Goal: Information Seeking & Learning: Learn about a topic

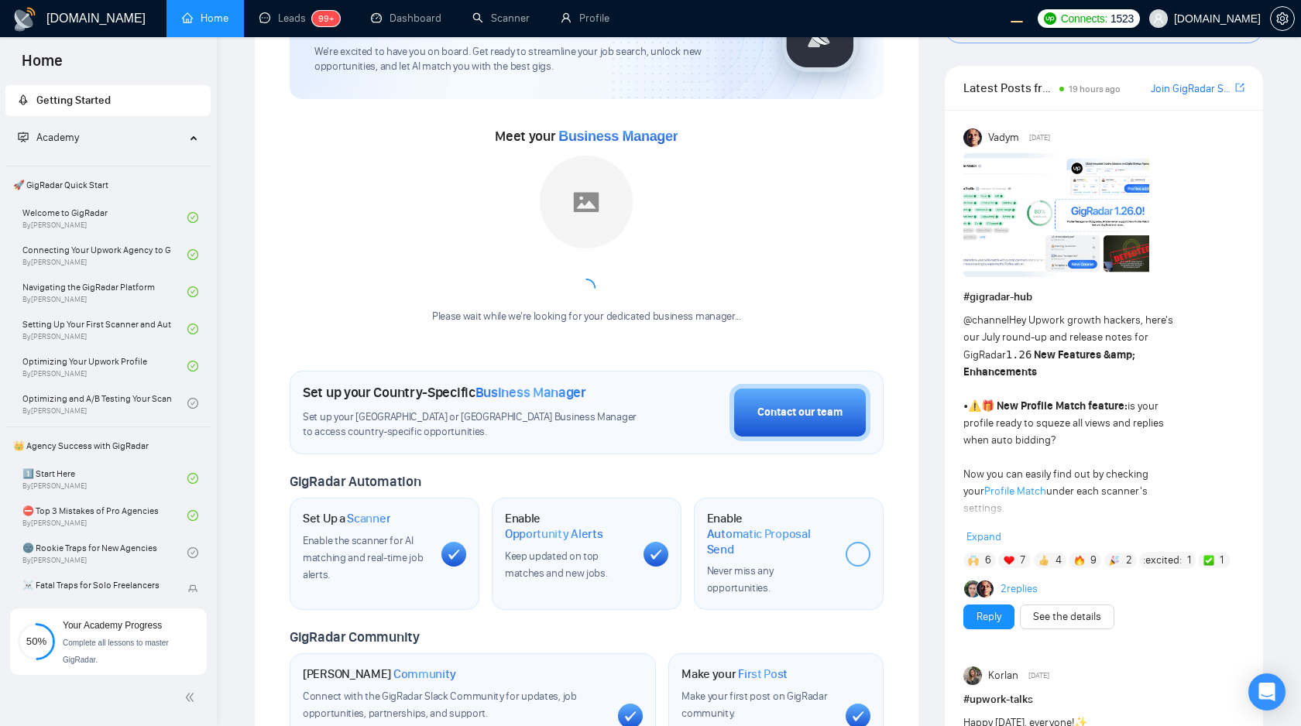
scroll to position [114, 0]
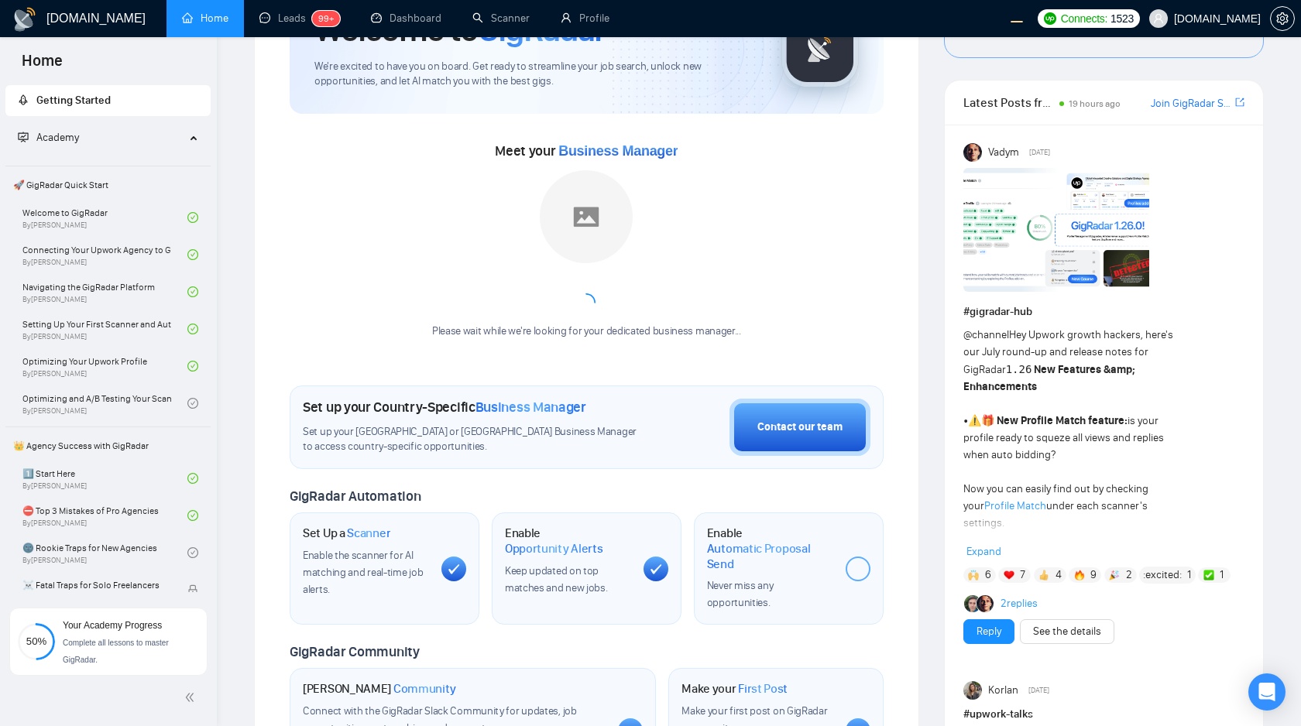
click at [983, 552] on span "Expand" at bounding box center [983, 551] width 35 height 13
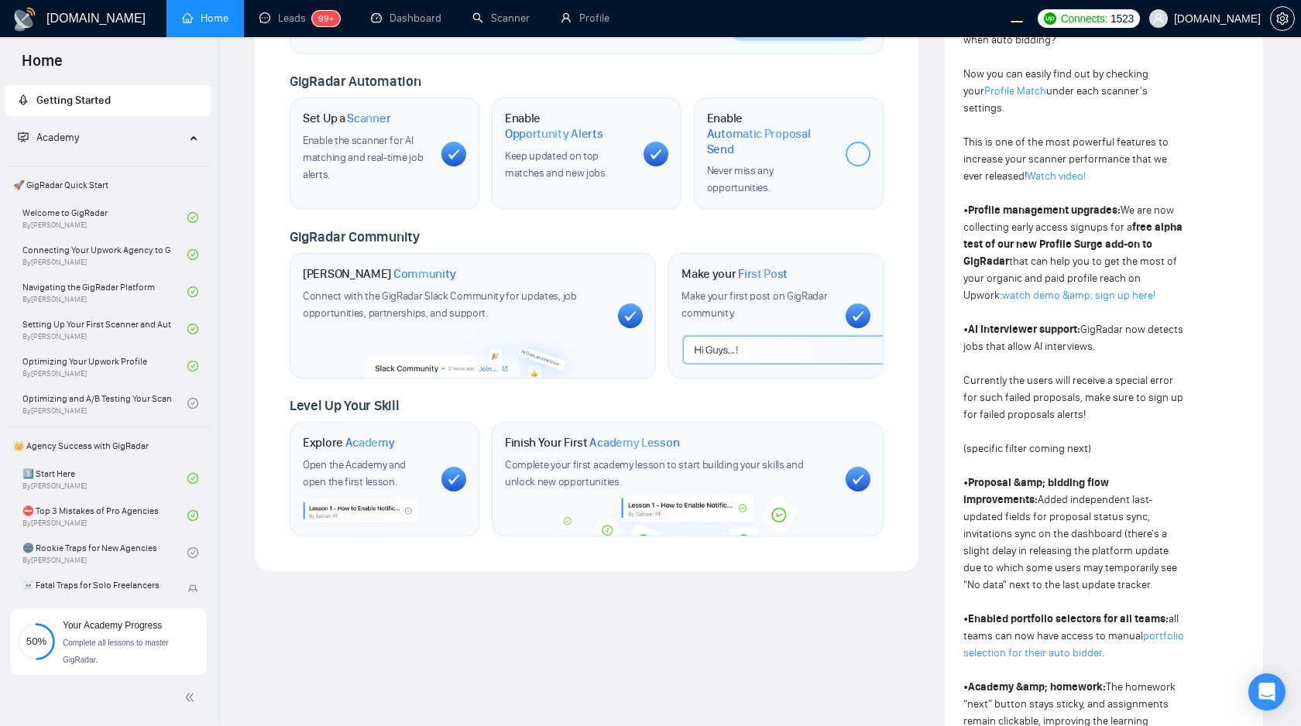
scroll to position [536, 0]
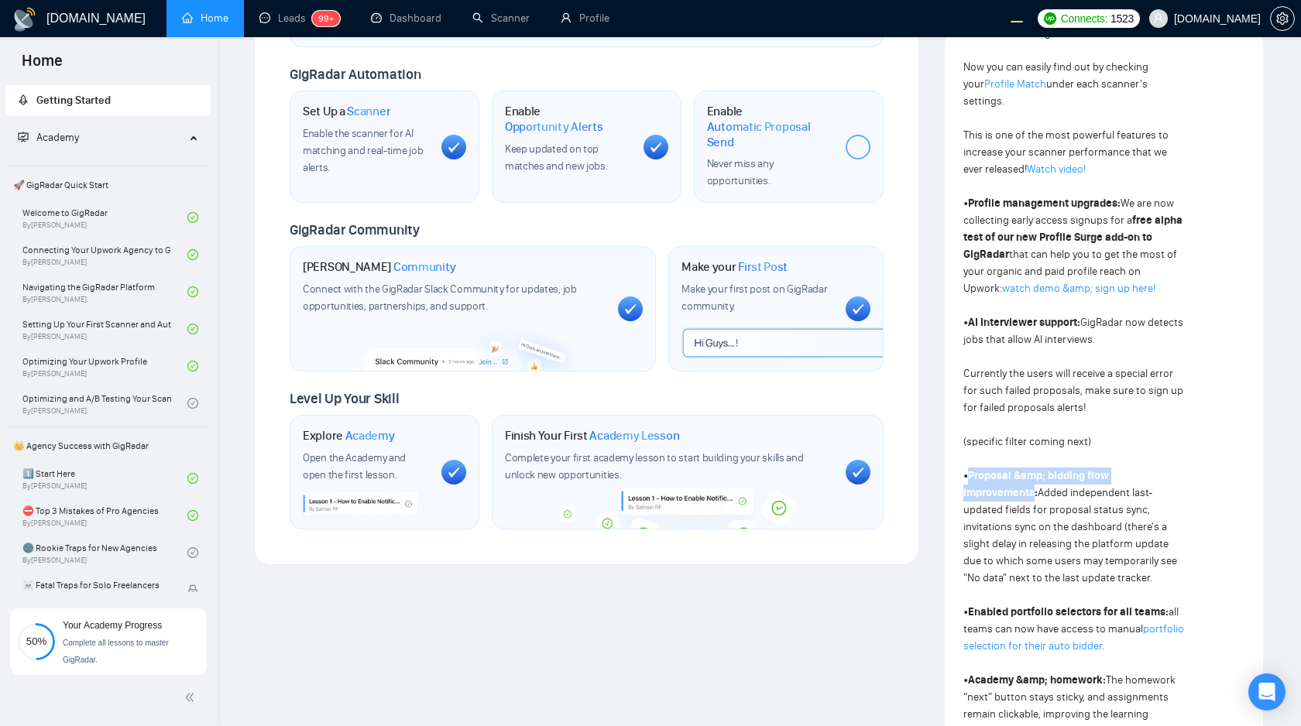
drag, startPoint x: 970, startPoint y: 458, endPoint x: 1183, endPoint y: 458, distance: 212.9
click at [1109, 469] on strong "Proposal &amp; bidding flow improvements:" at bounding box center [1036, 484] width 146 height 30
copy strong "Proposal &amp; bidding flow improvements"
click at [1024, 386] on div "@channel Hey Upwork growth hackers, here's our July round-up and release notes …" at bounding box center [1075, 545] width 225 height 1280
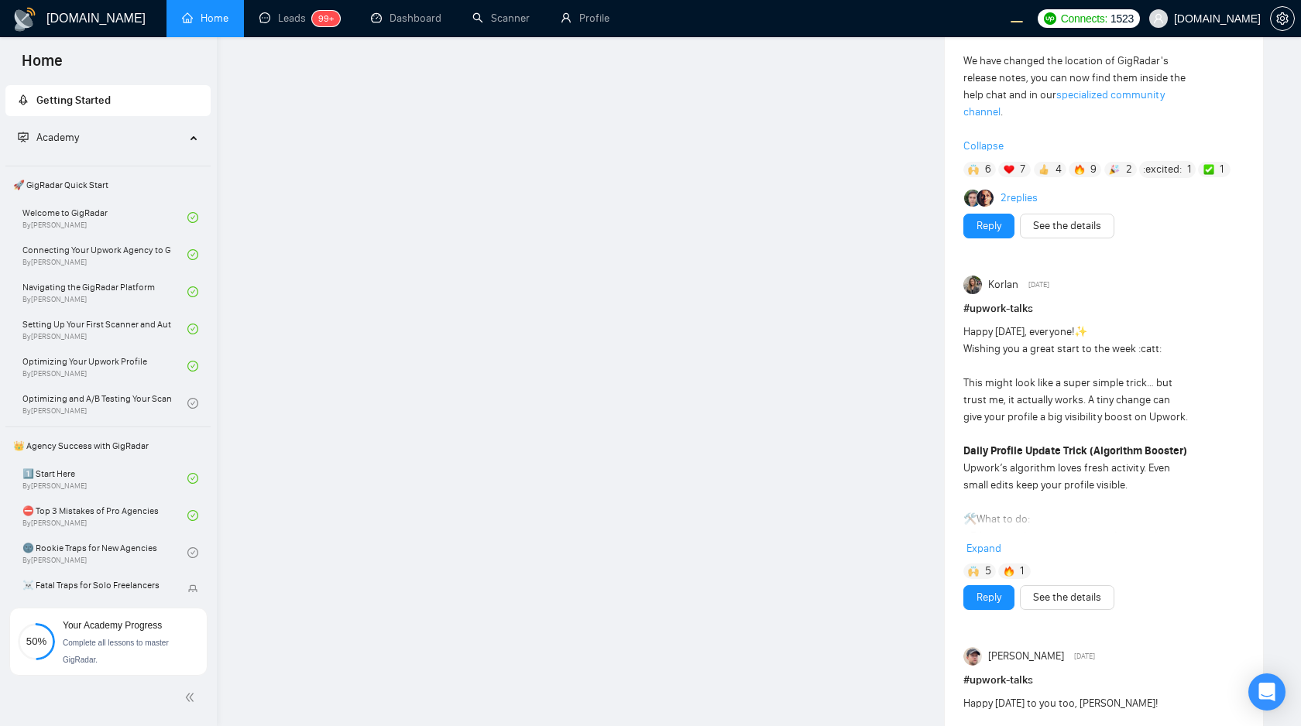
scroll to position [1626, 0]
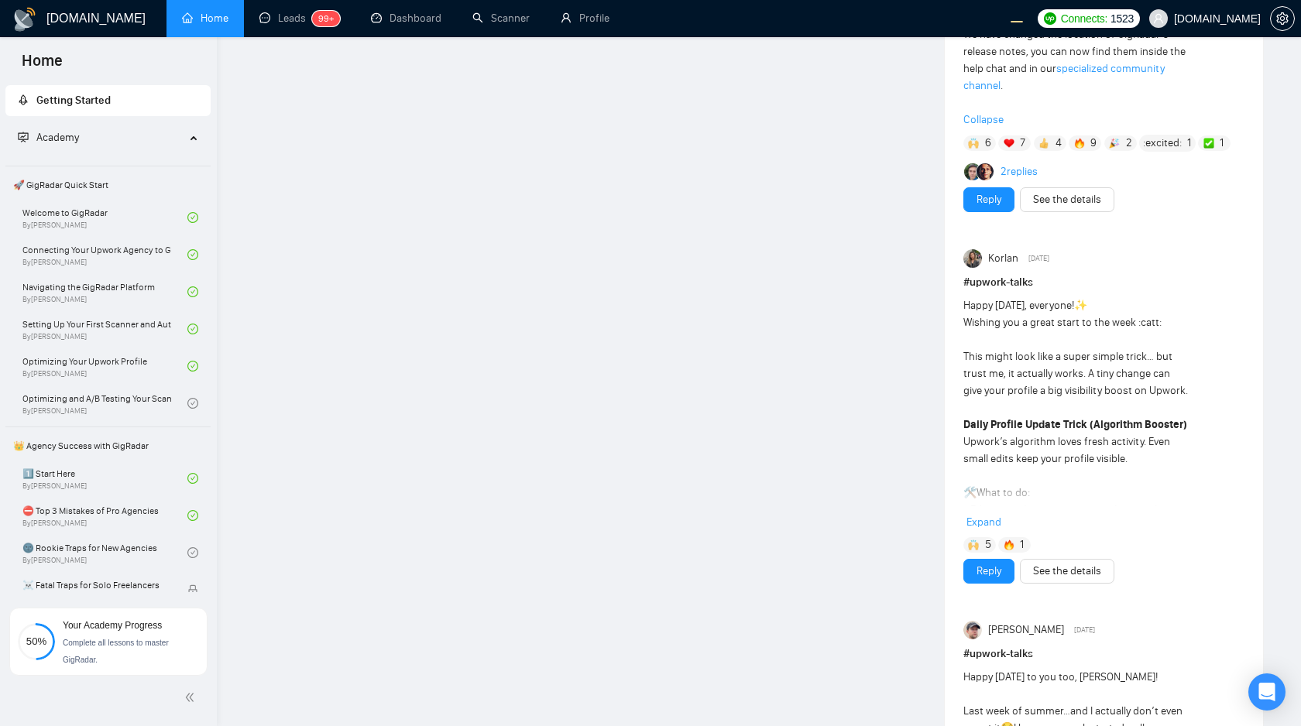
click at [985, 516] on span "Expand" at bounding box center [983, 522] width 35 height 13
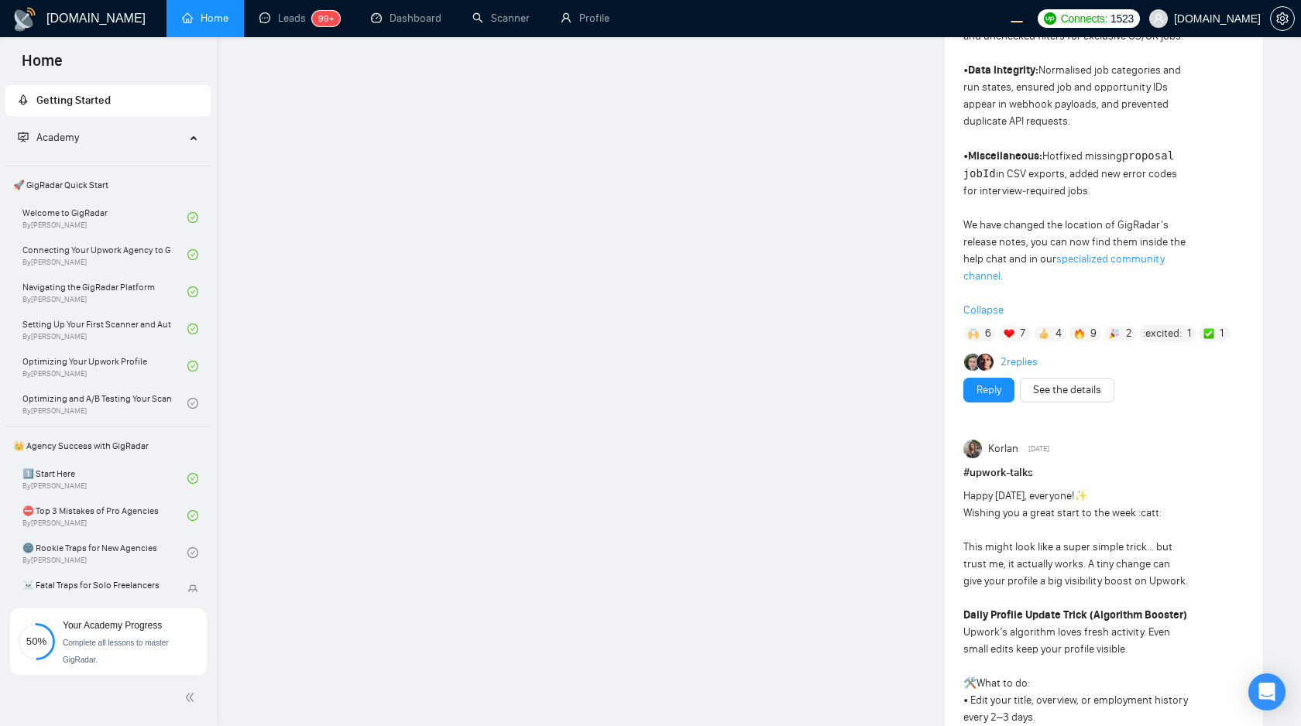
scroll to position [1405, 0]
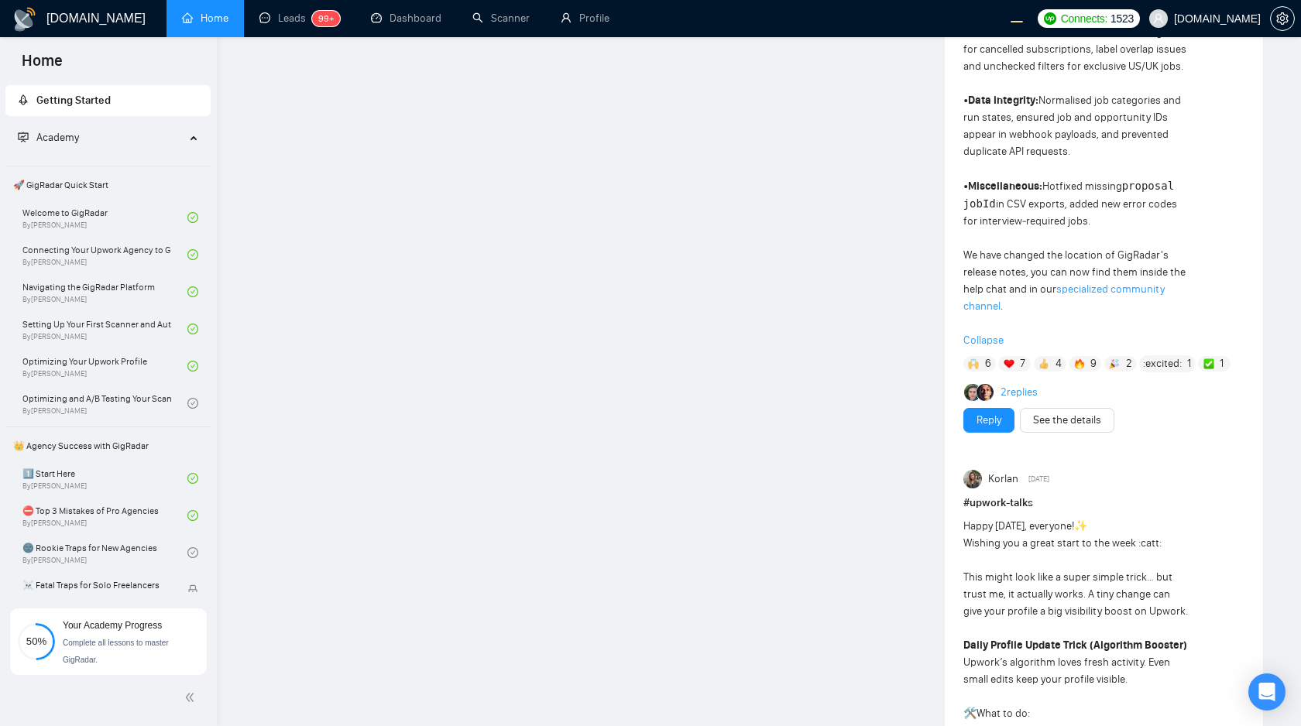
click at [986, 332] on span "Collapse" at bounding box center [1103, 340] width 281 height 17
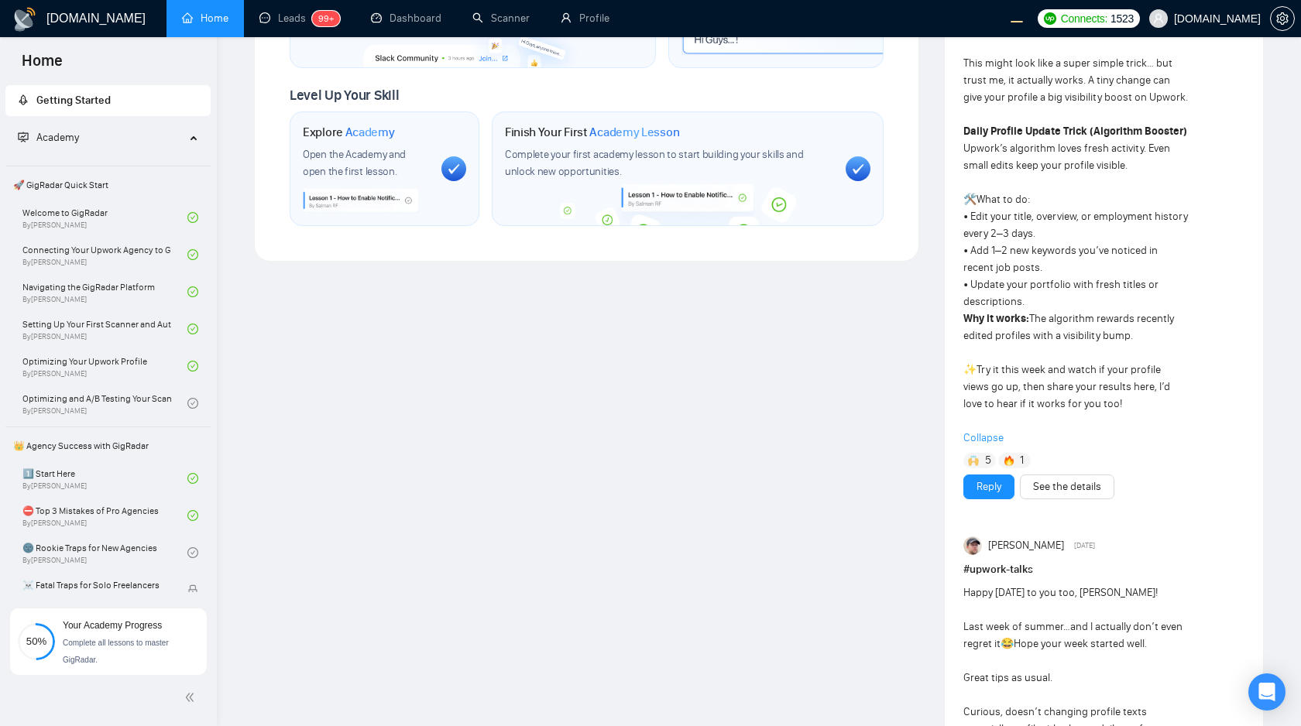
scroll to position [838, 0]
click at [1000, 441] on span "Collapse" at bounding box center [1103, 439] width 281 height 17
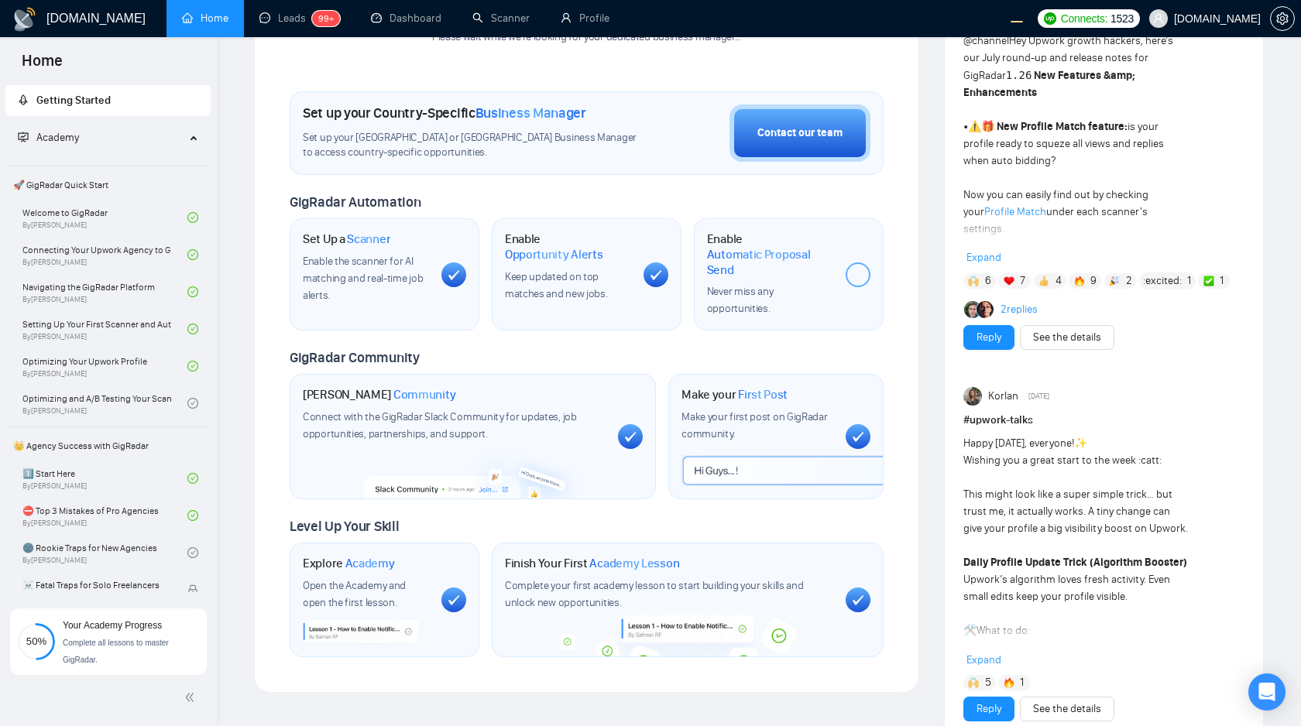
scroll to position [321, 0]
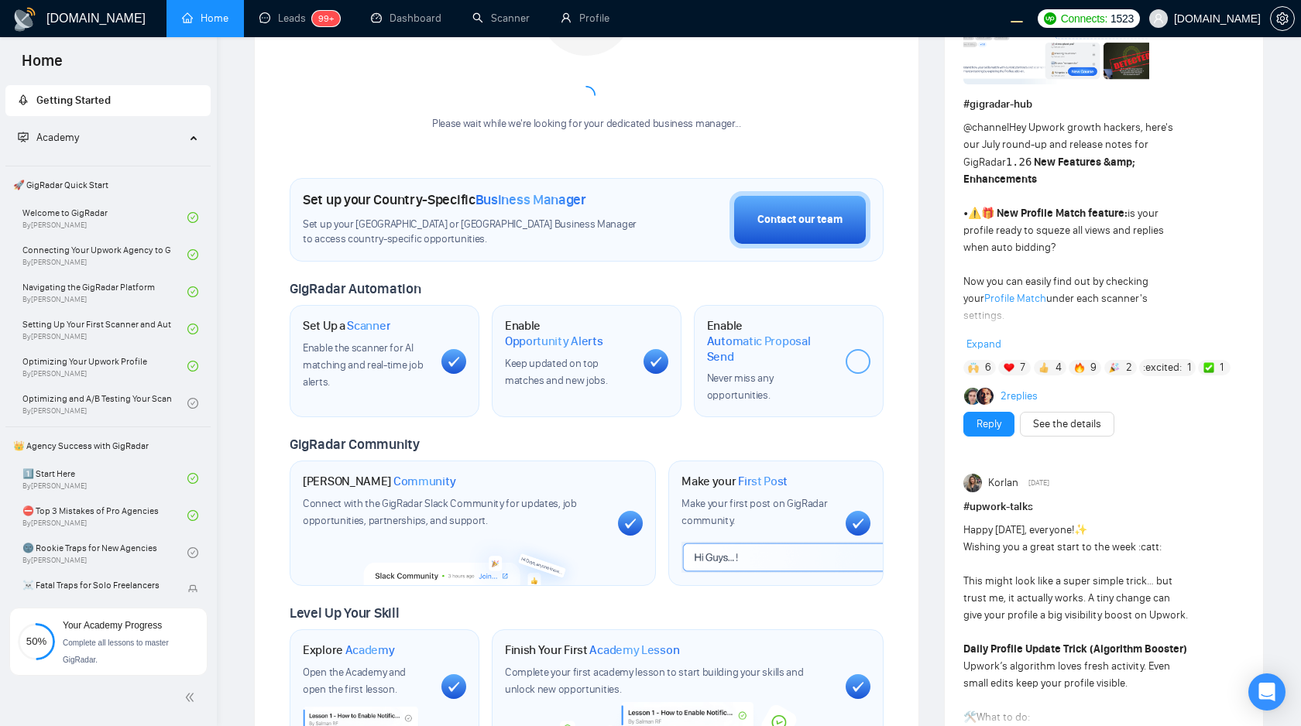
click at [987, 341] on span "Expand" at bounding box center [983, 344] width 35 height 13
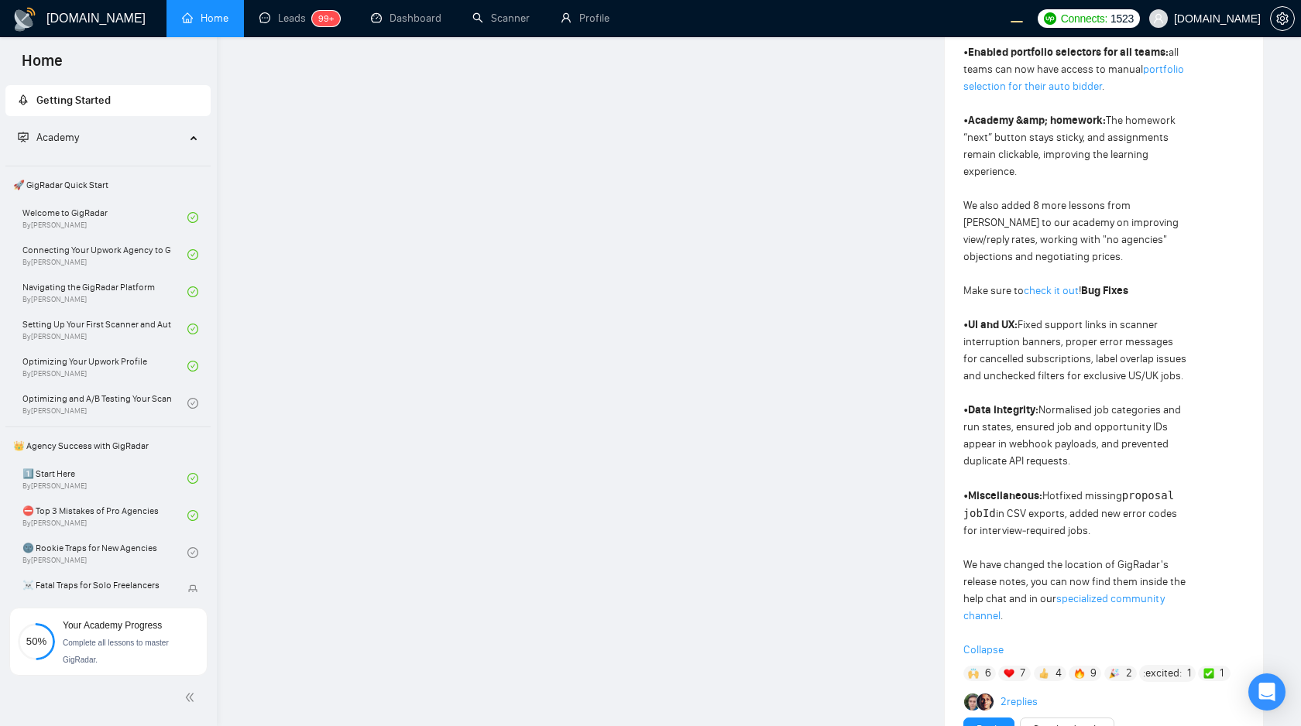
scroll to position [1165, 0]
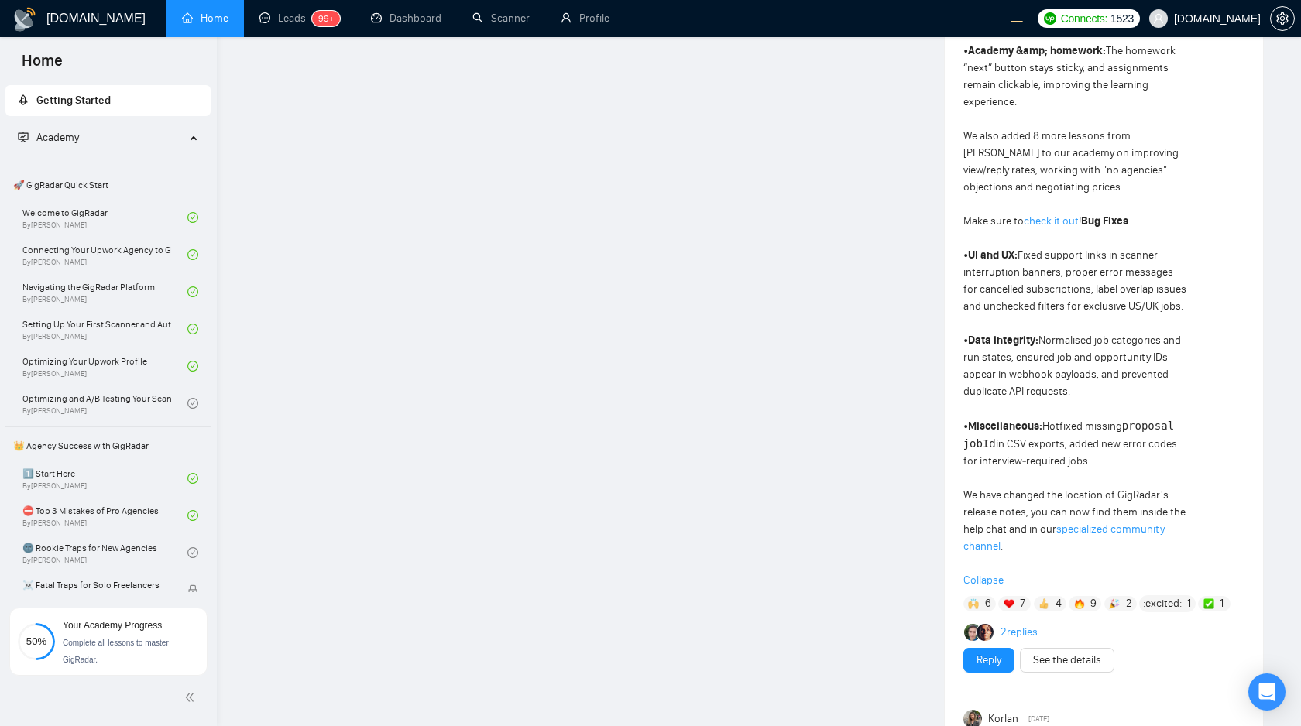
click at [983, 572] on span "Collapse" at bounding box center [1103, 580] width 281 height 17
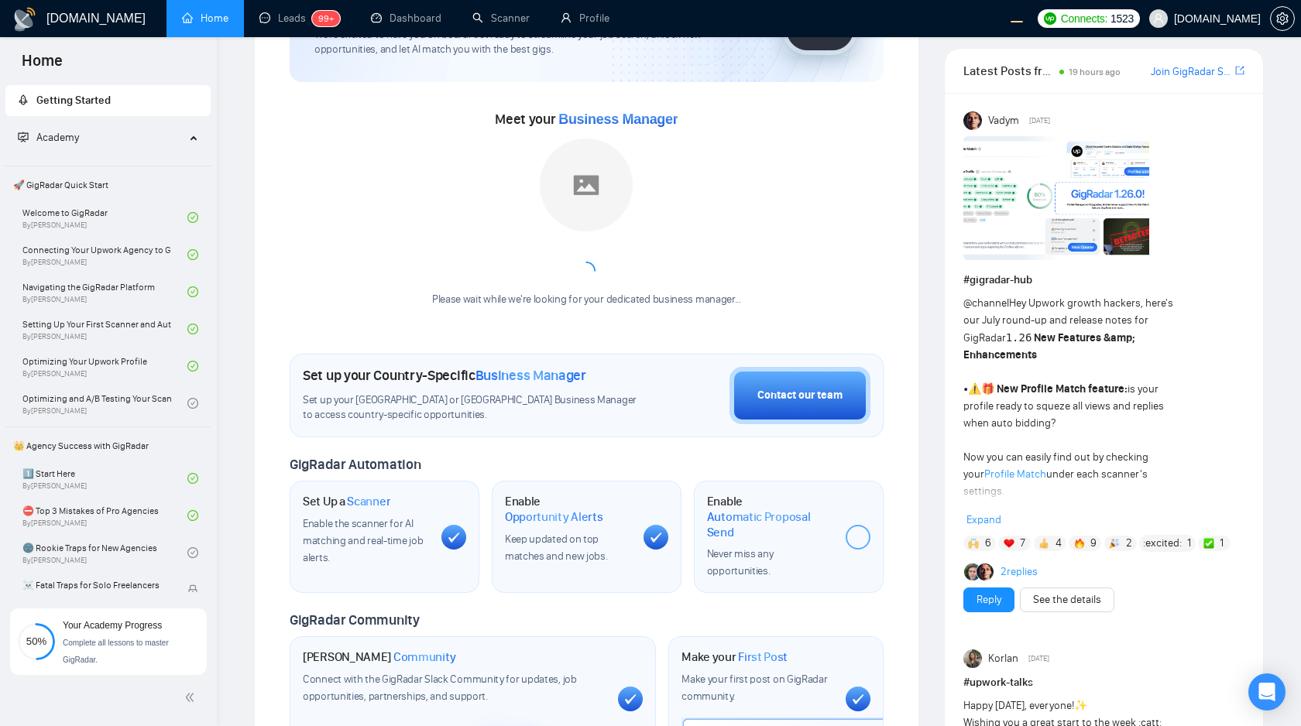
scroll to position [139, 0]
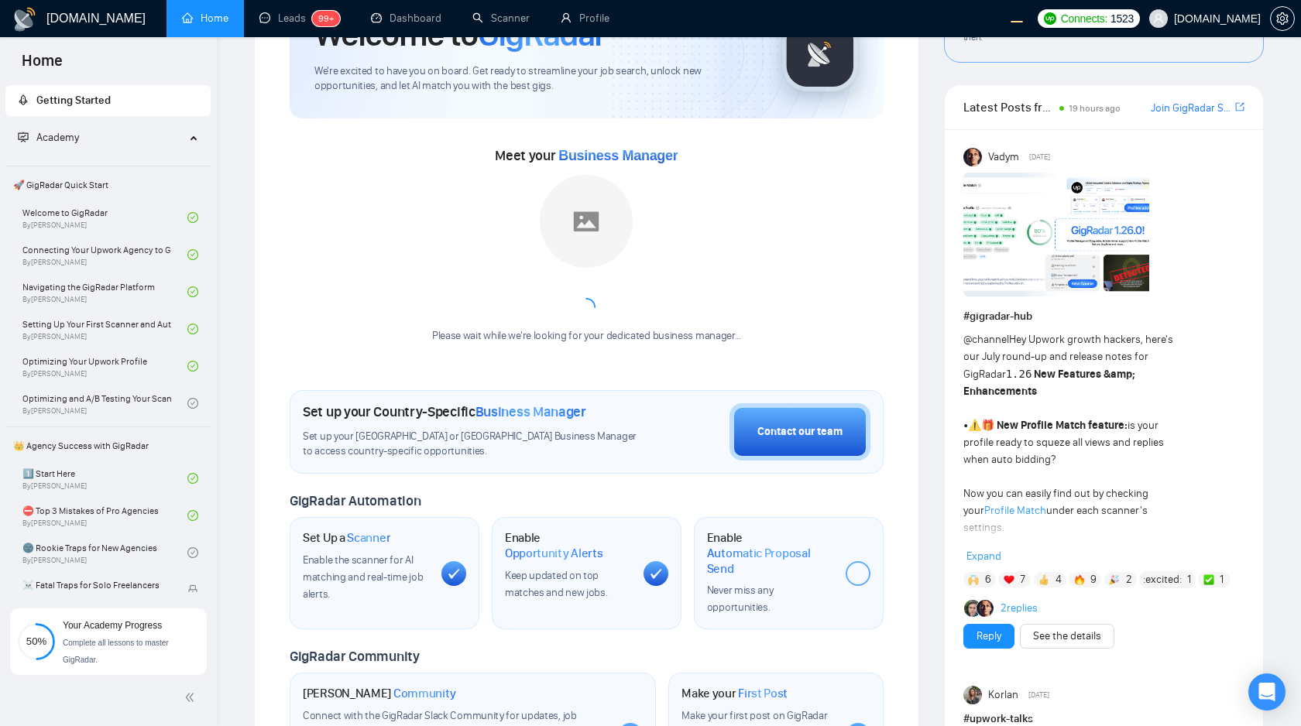
scroll to position [98, 0]
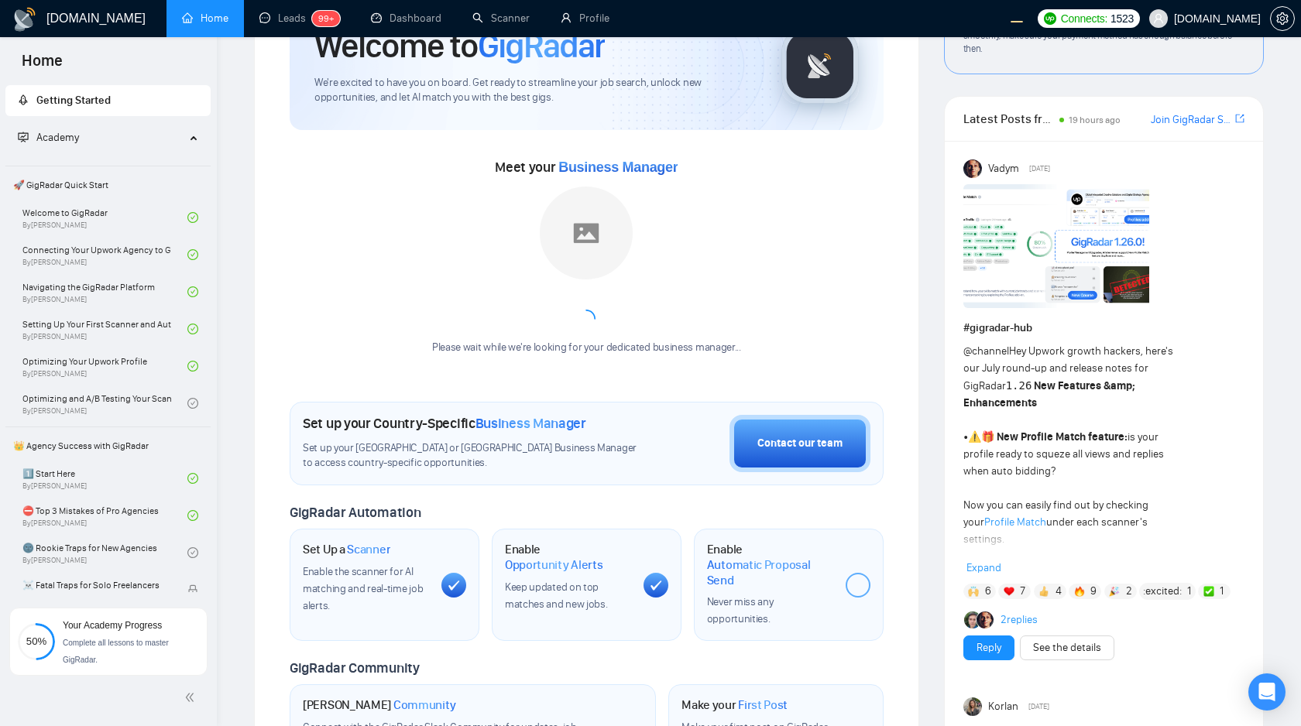
click at [1022, 570] on div "@channel Hey Upwork growth hackers, here's our July round-up and release notes …" at bounding box center [1103, 460] width 281 height 234
click at [992, 569] on span "Expand" at bounding box center [983, 567] width 35 height 13
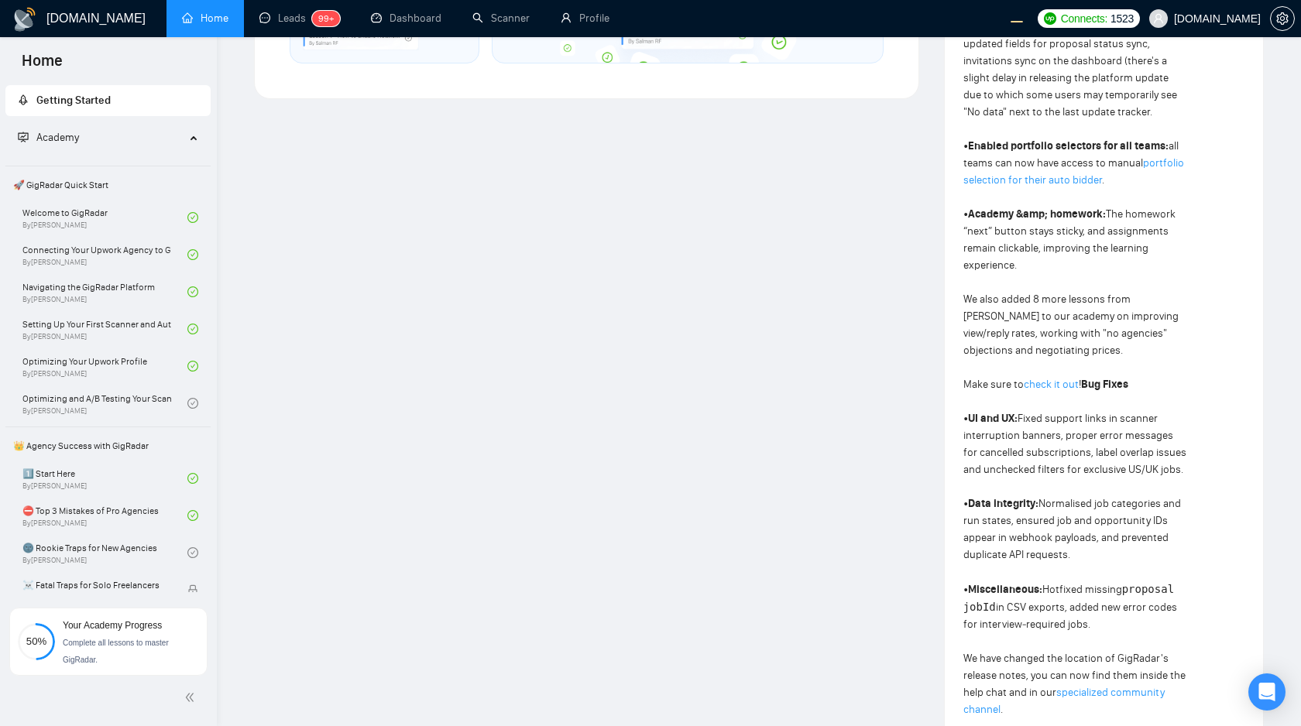
scroll to position [1145, 0]
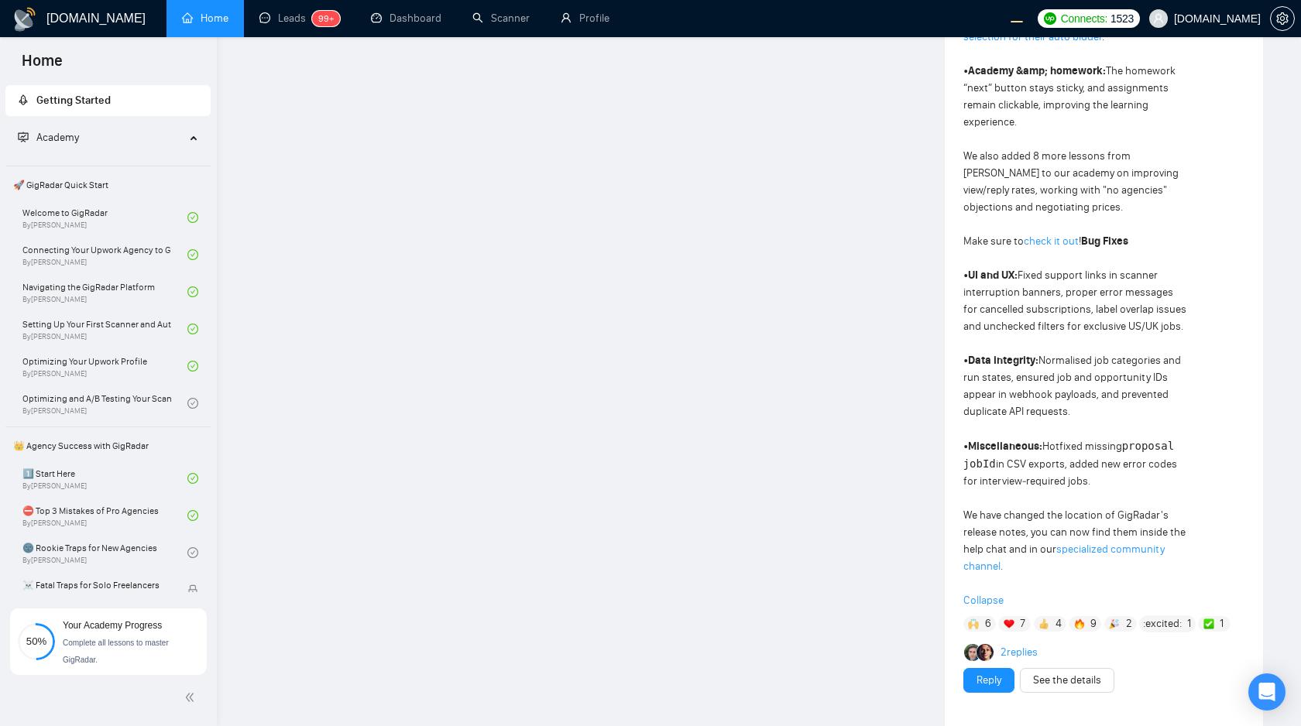
click at [1119, 543] on link "specialized community channel" at bounding box center [1063, 558] width 201 height 30
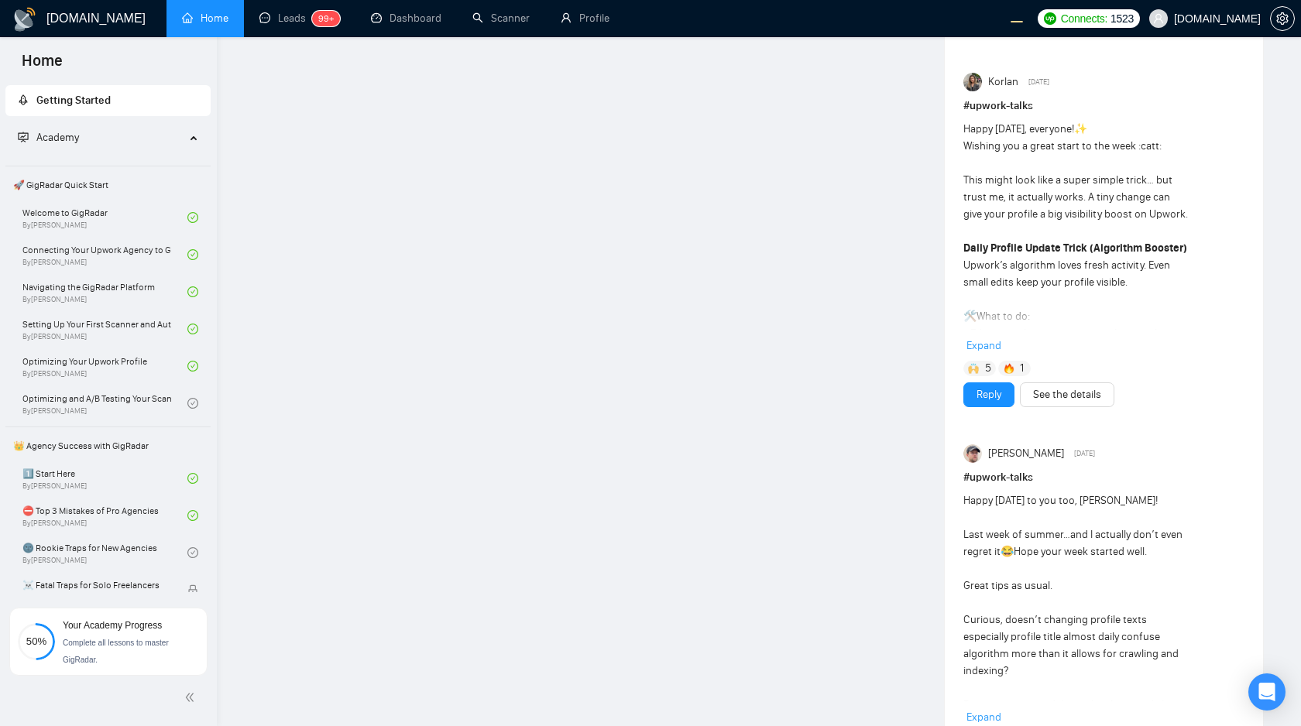
scroll to position [1803, 0]
click at [979, 338] on span "Expand" at bounding box center [983, 344] width 35 height 13
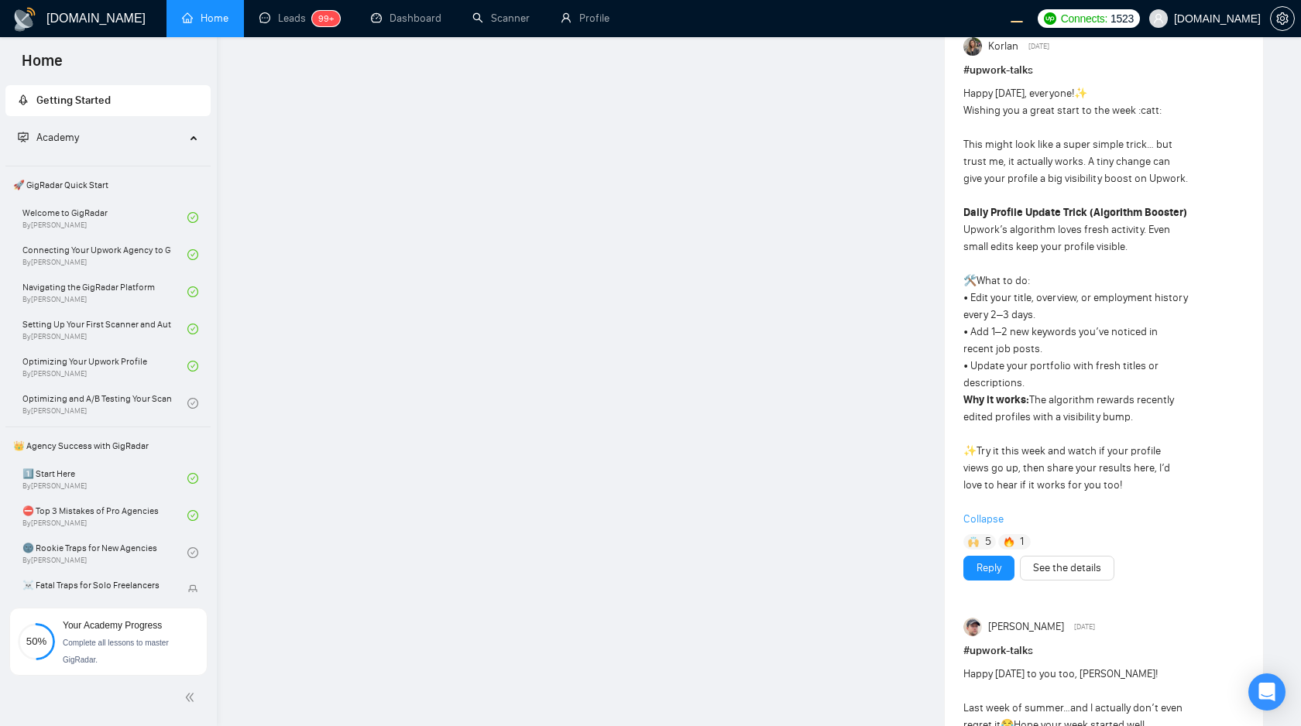
scroll to position [1841, 0]
click at [995, 509] on span "Collapse" at bounding box center [1103, 517] width 281 height 17
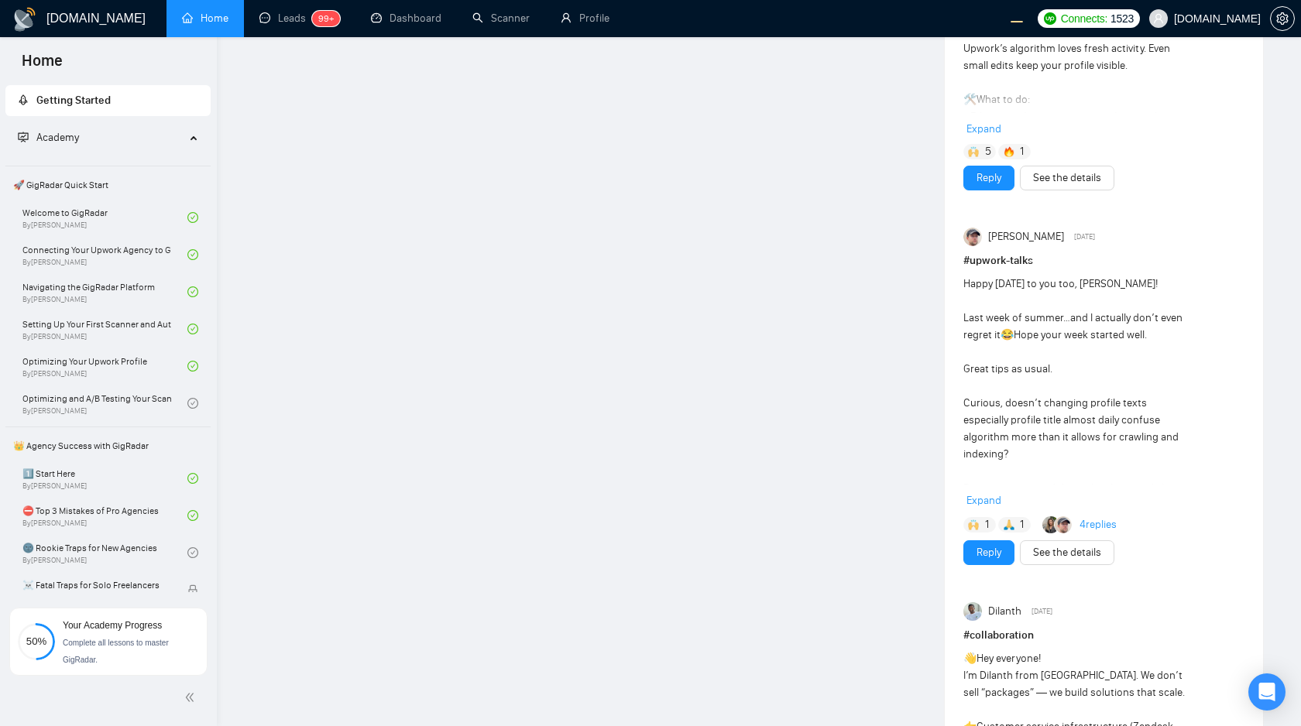
scroll to position [2021, 0]
click at [986, 492] on span "Expand" at bounding box center [983, 498] width 35 height 13
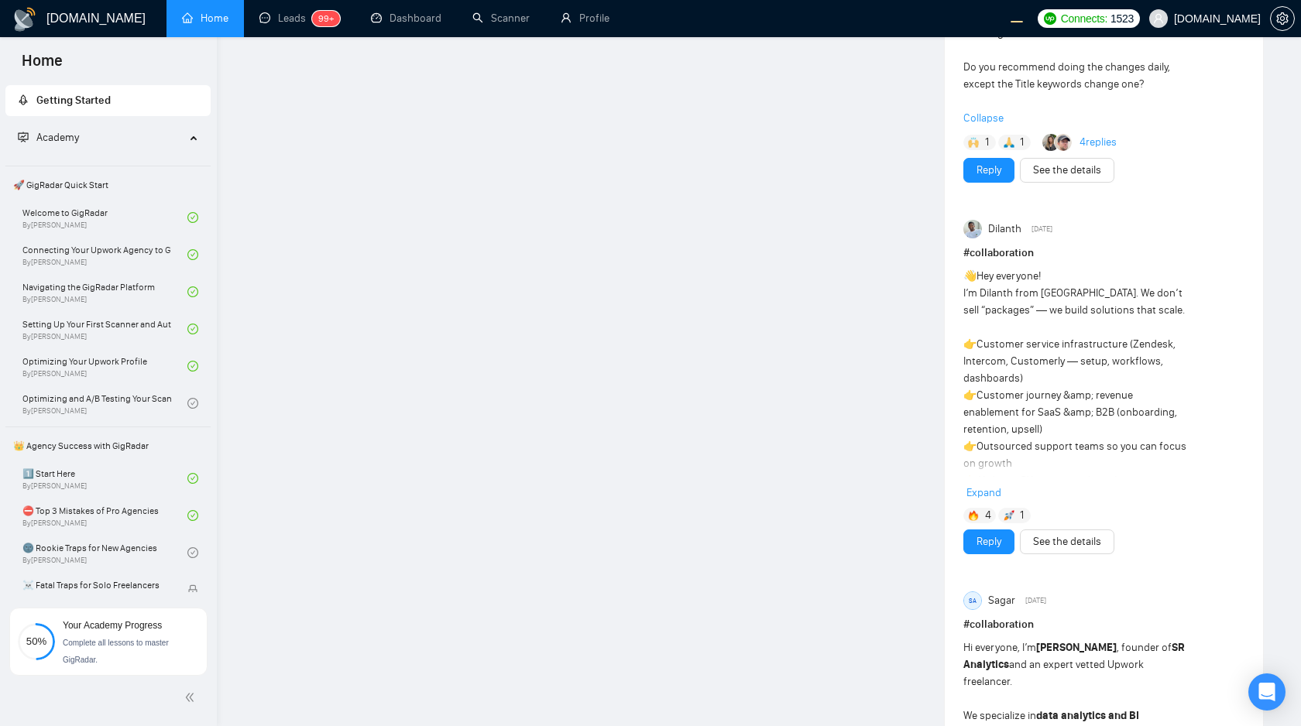
scroll to position [2441, 0]
click at [989, 485] on span "Expand" at bounding box center [983, 491] width 35 height 13
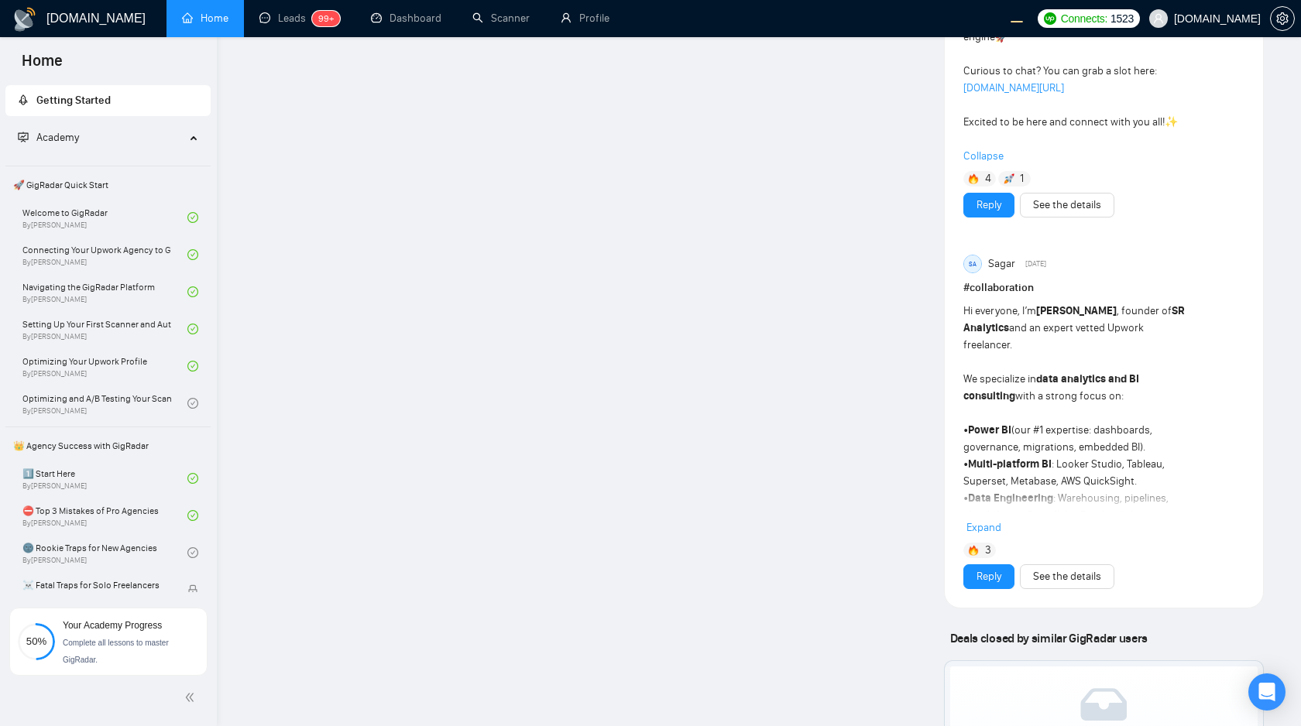
scroll to position [2863, 0]
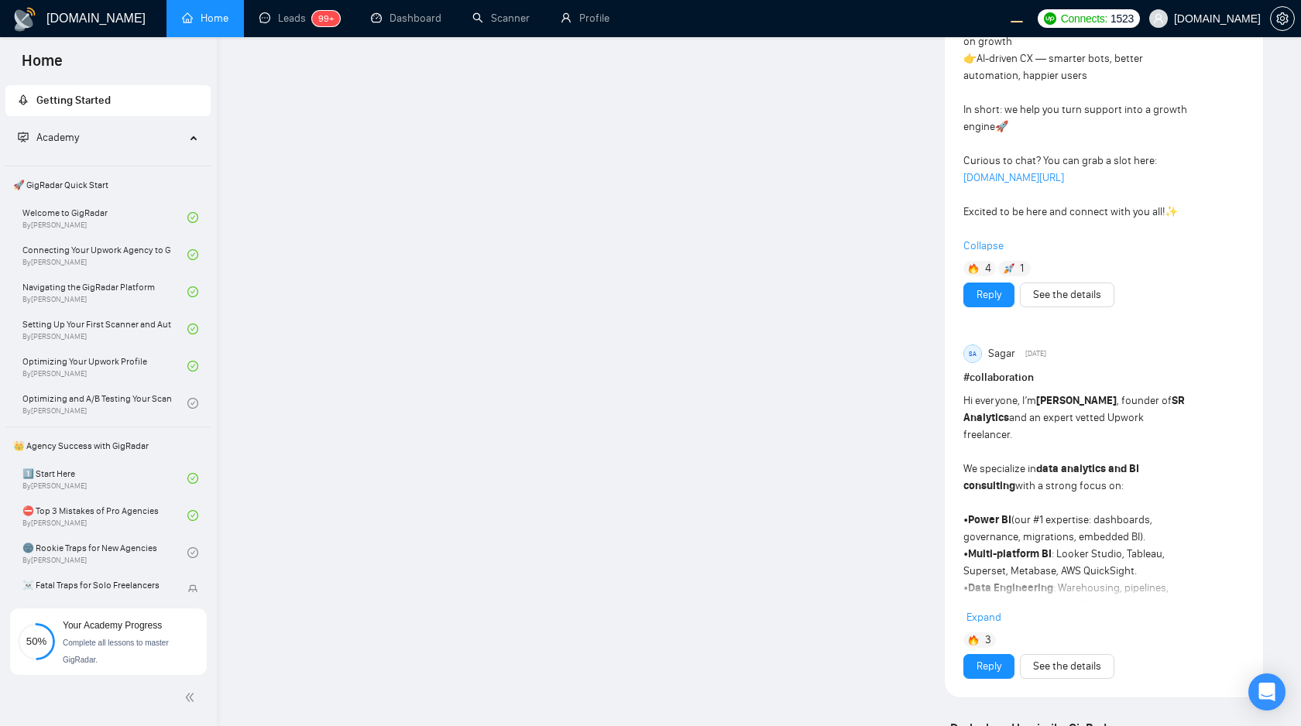
click at [986, 611] on span "Expand" at bounding box center [983, 617] width 35 height 13
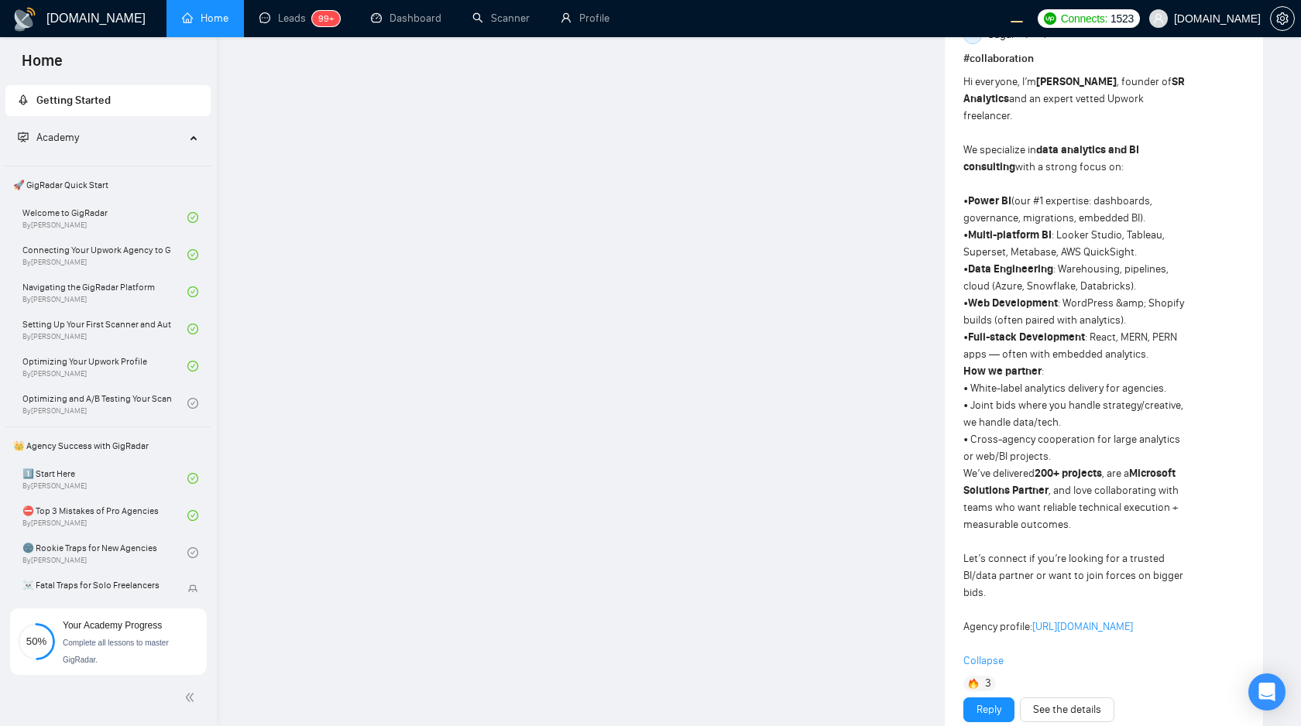
scroll to position [3198, 0]
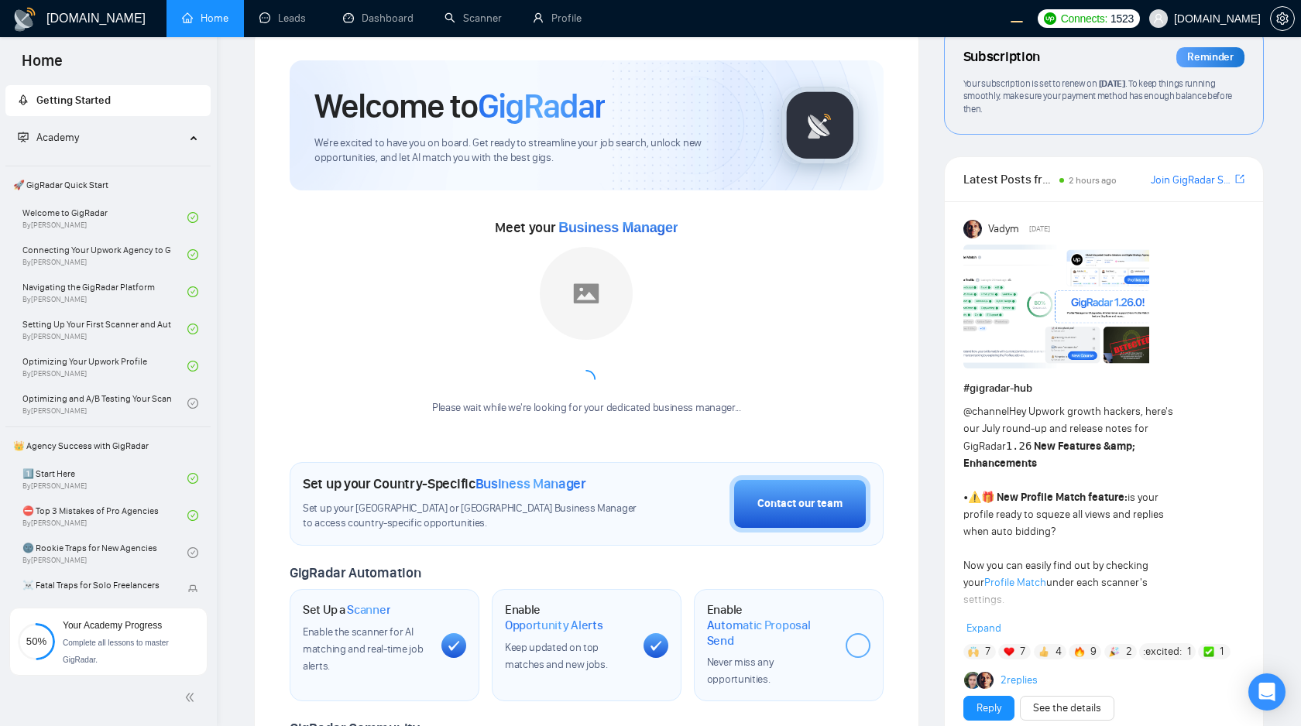
scroll to position [37, 0]
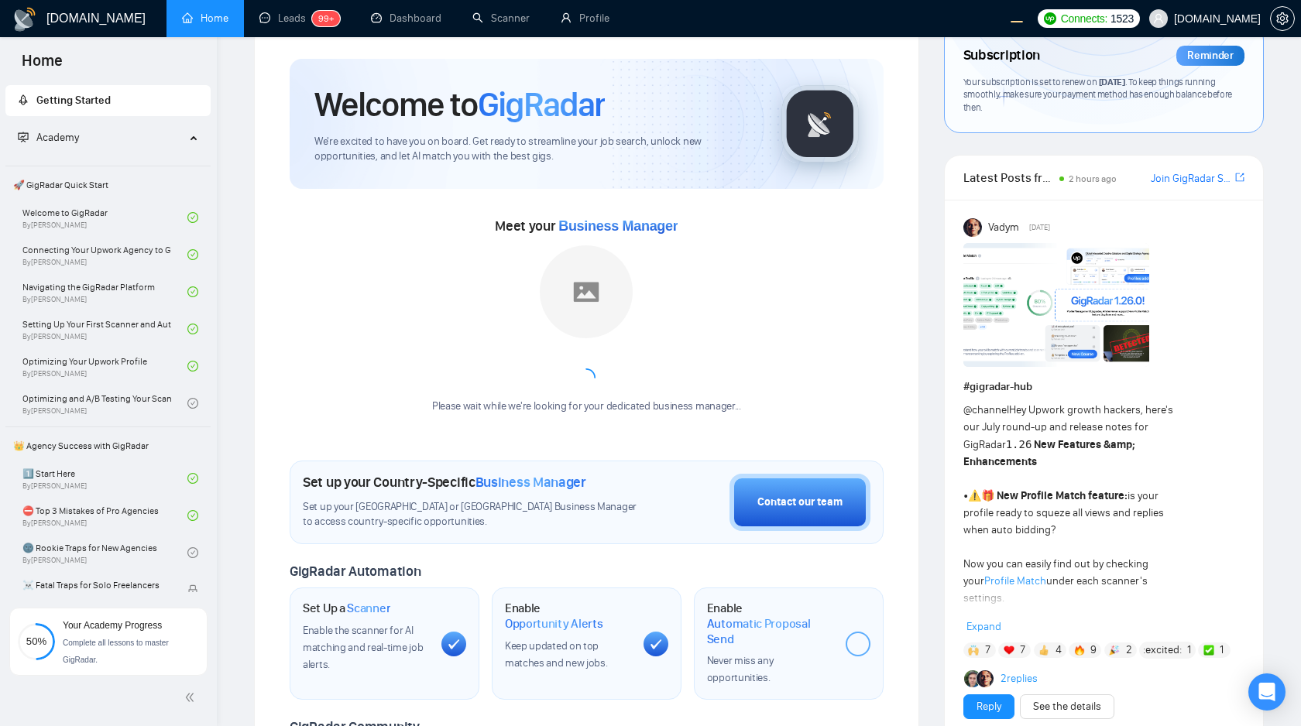
scroll to position [38, 0]
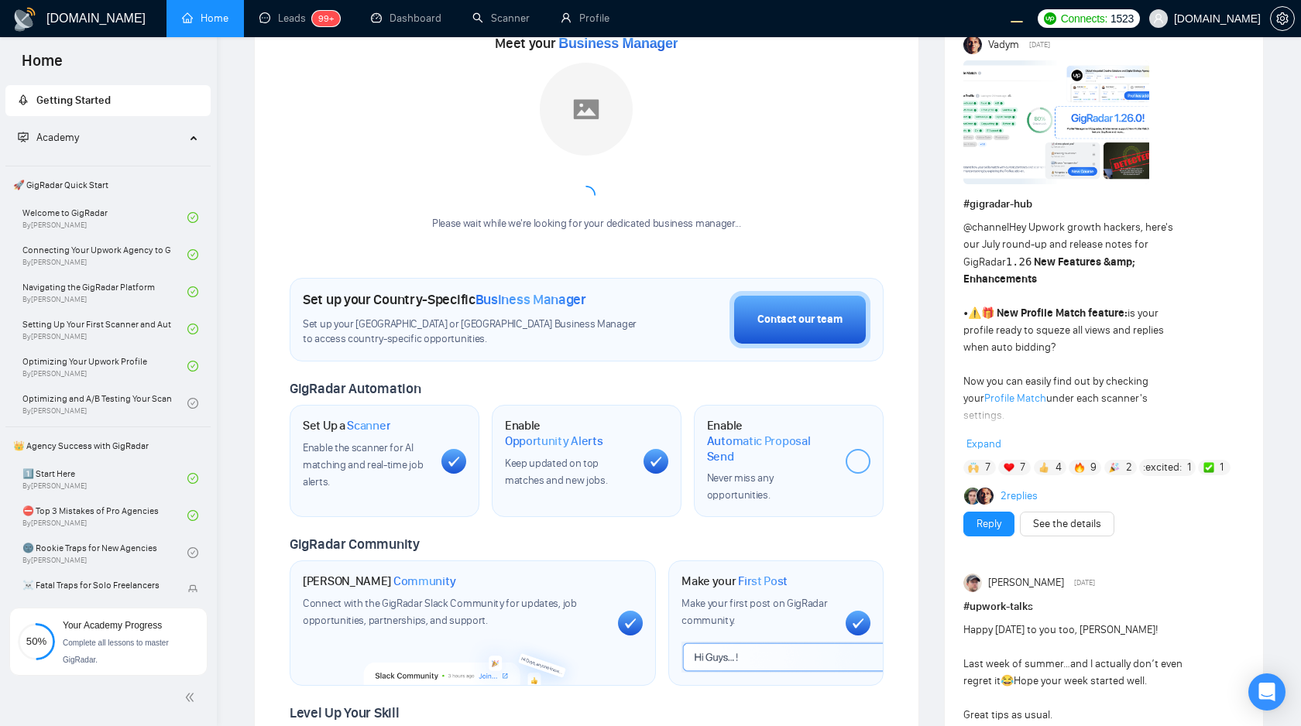
scroll to position [221, 0]
click at [991, 443] on span "Expand" at bounding box center [983, 444] width 35 height 13
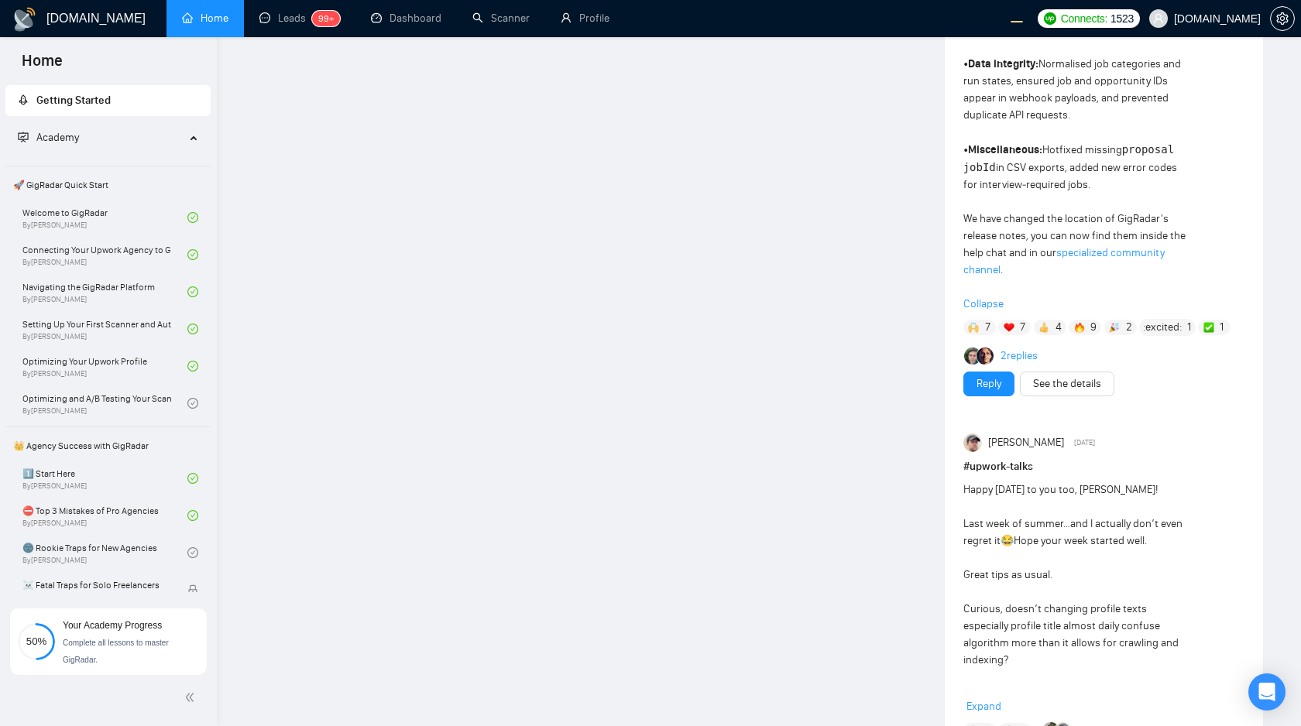
scroll to position [1592, 0]
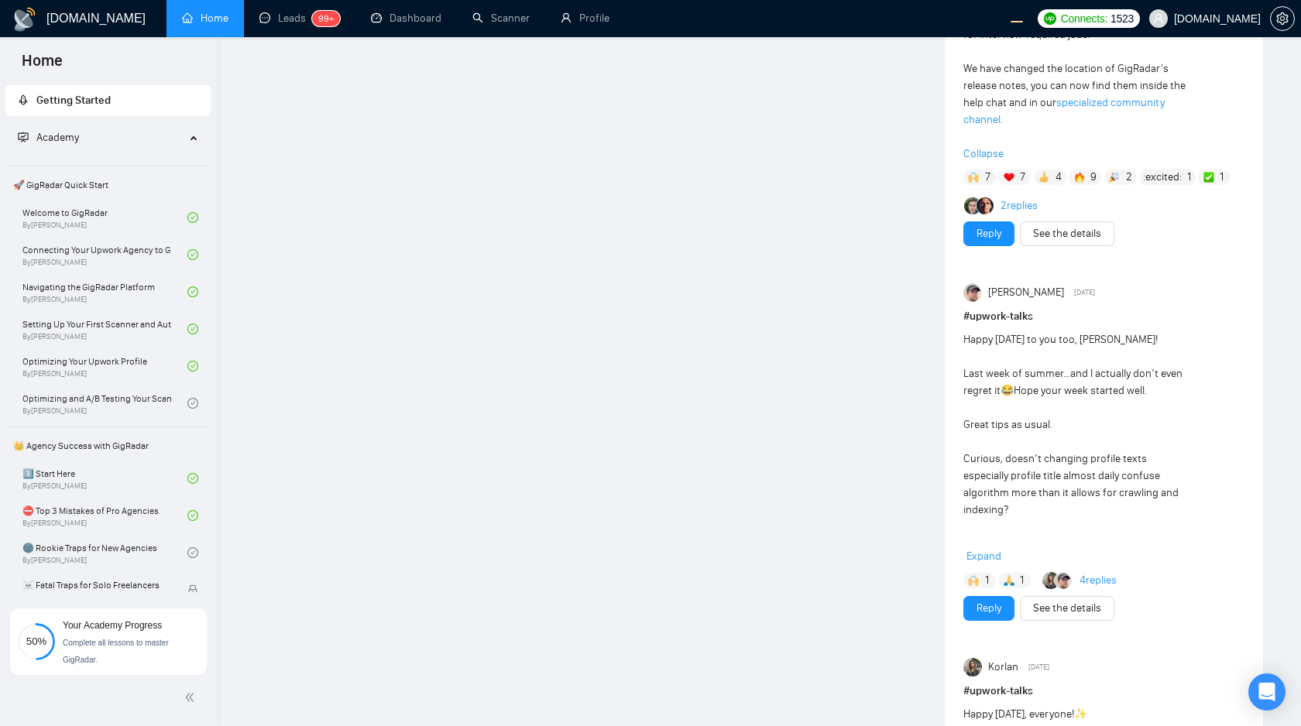
click at [989, 550] on span "Expand" at bounding box center [983, 556] width 35 height 13
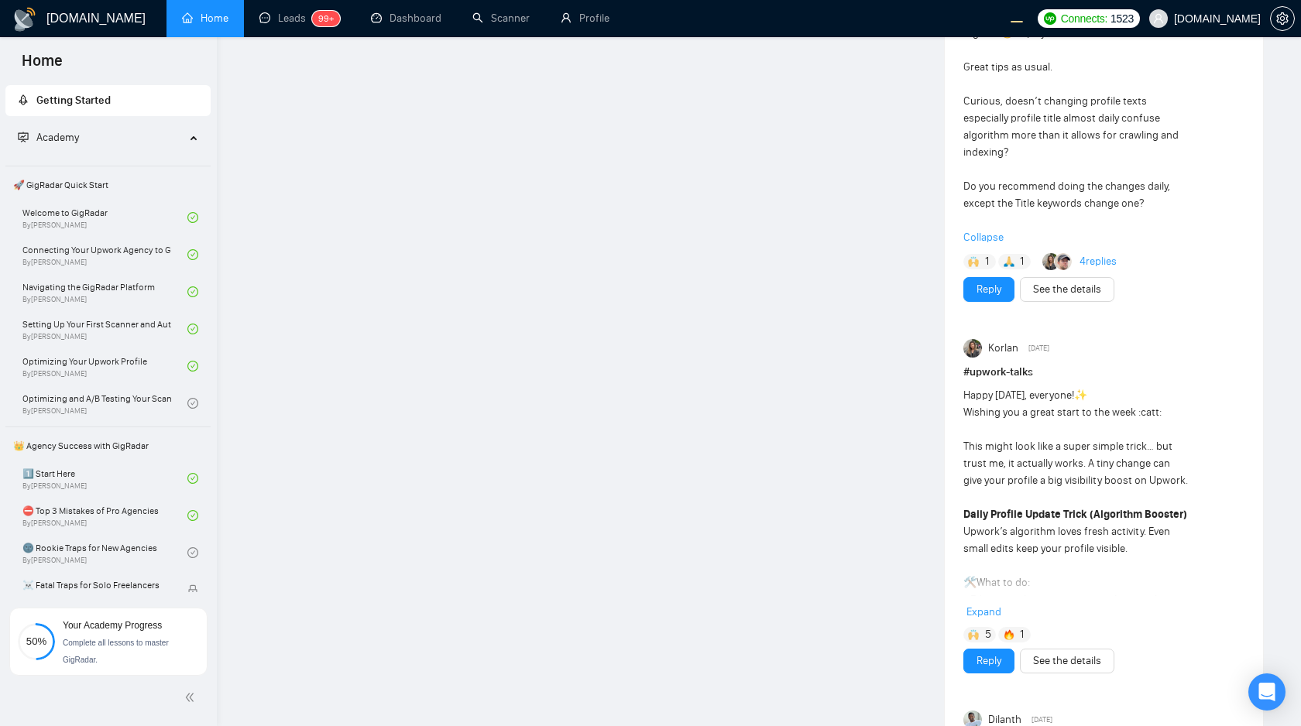
scroll to position [2029, 0]
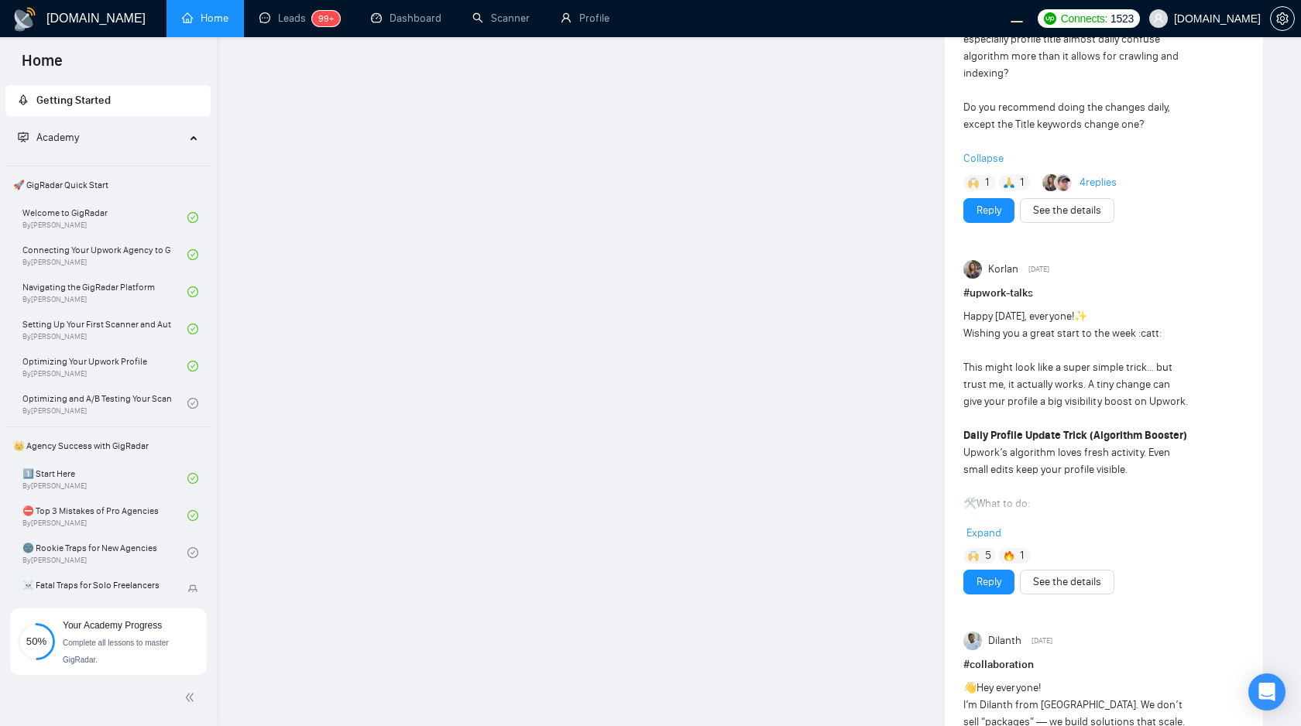
click at [983, 527] on span "Expand" at bounding box center [983, 533] width 35 height 13
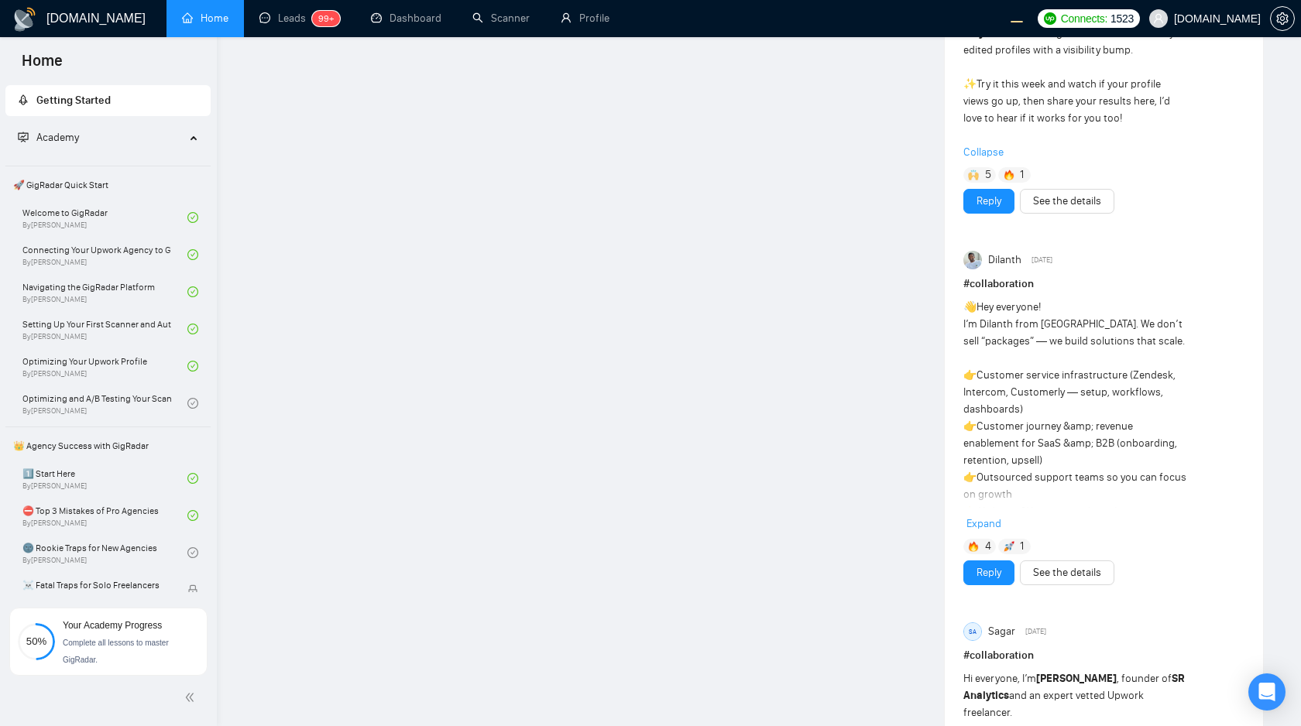
scroll to position [2630, 0]
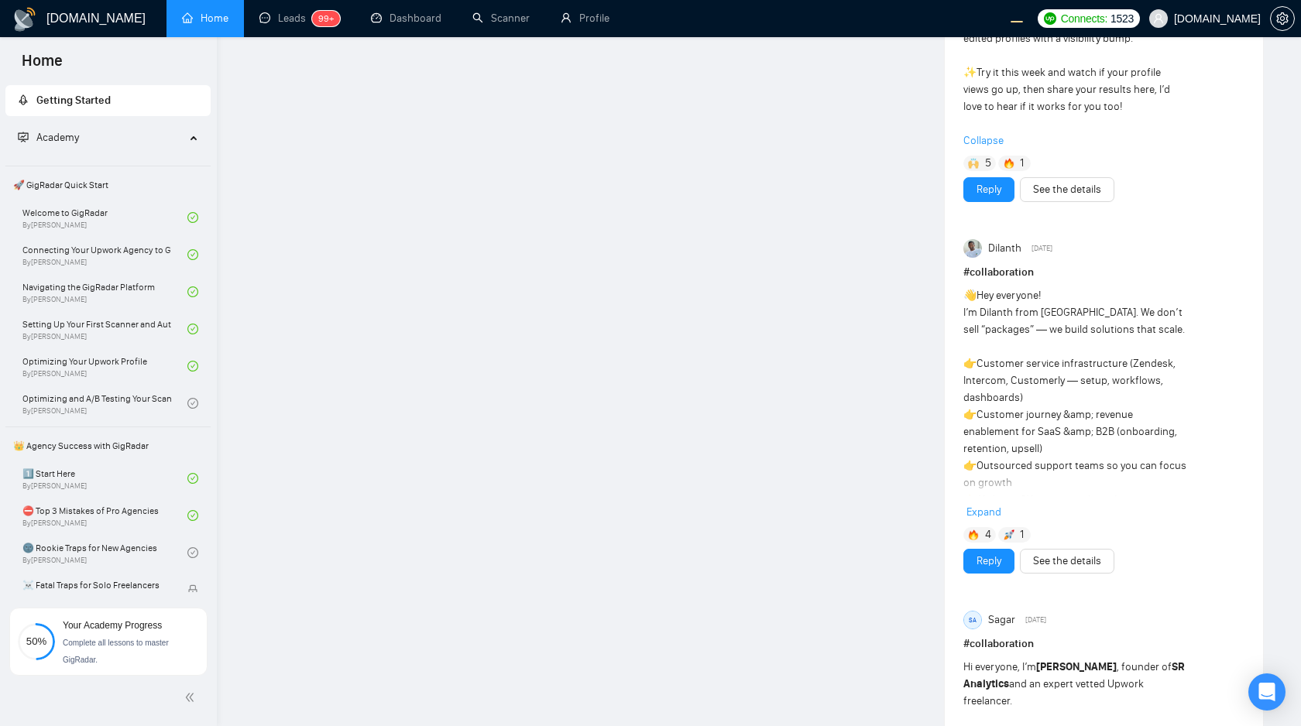
click at [983, 506] on span "Expand" at bounding box center [983, 512] width 35 height 13
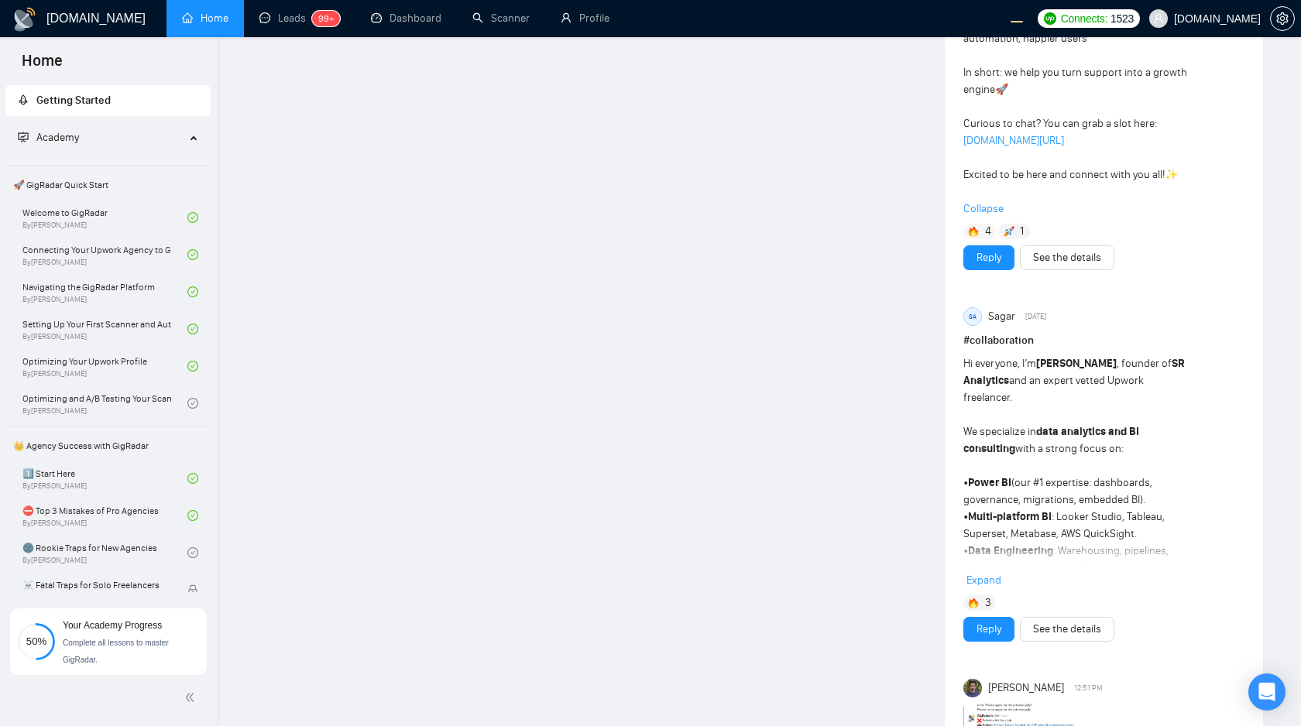
scroll to position [3127, 0]
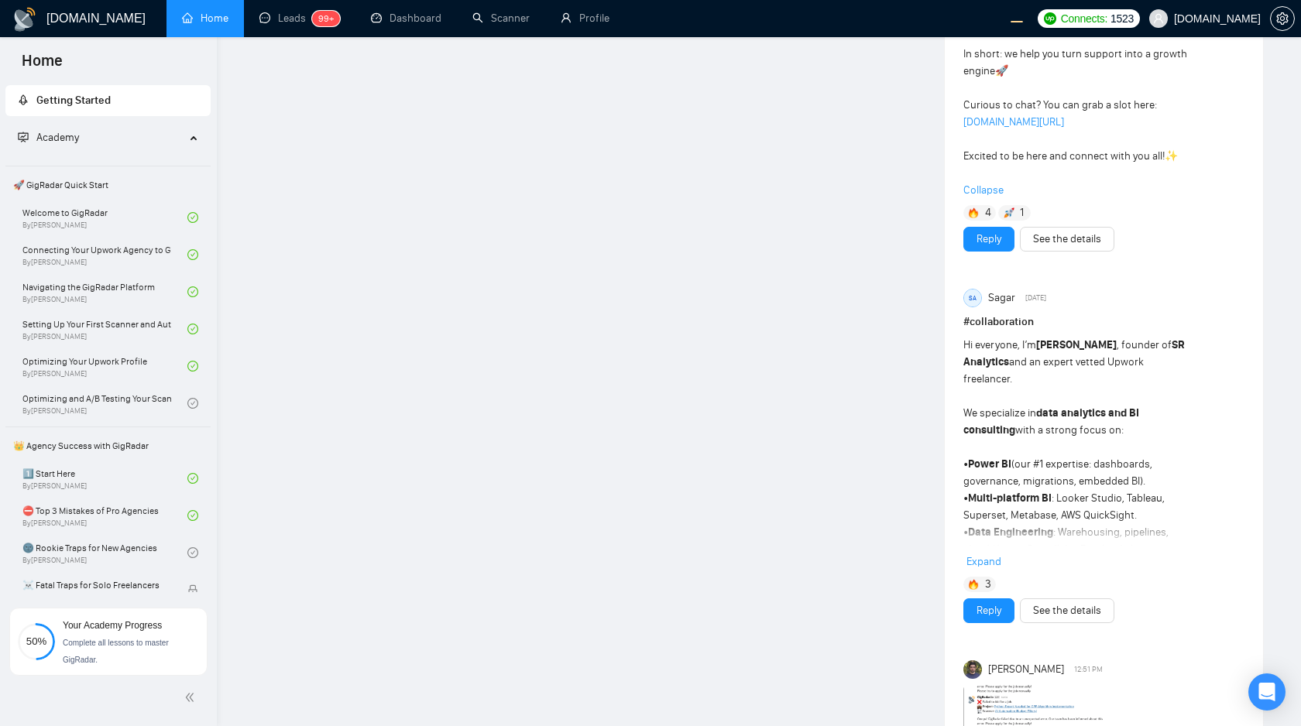
click at [989, 555] on span "Expand" at bounding box center [983, 561] width 35 height 13
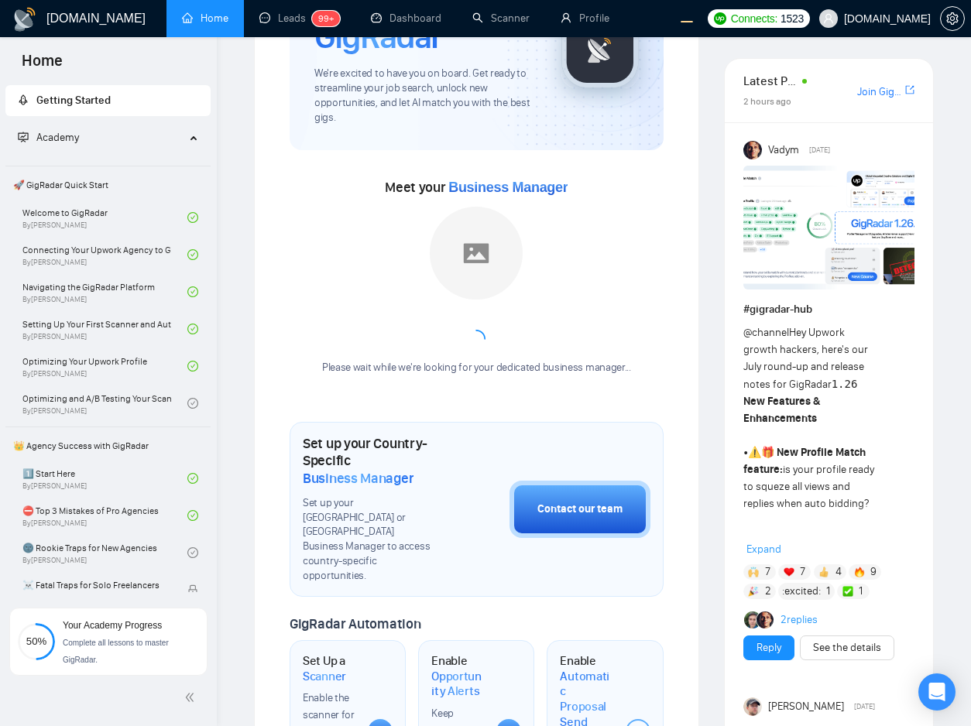
scroll to position [150, 0]
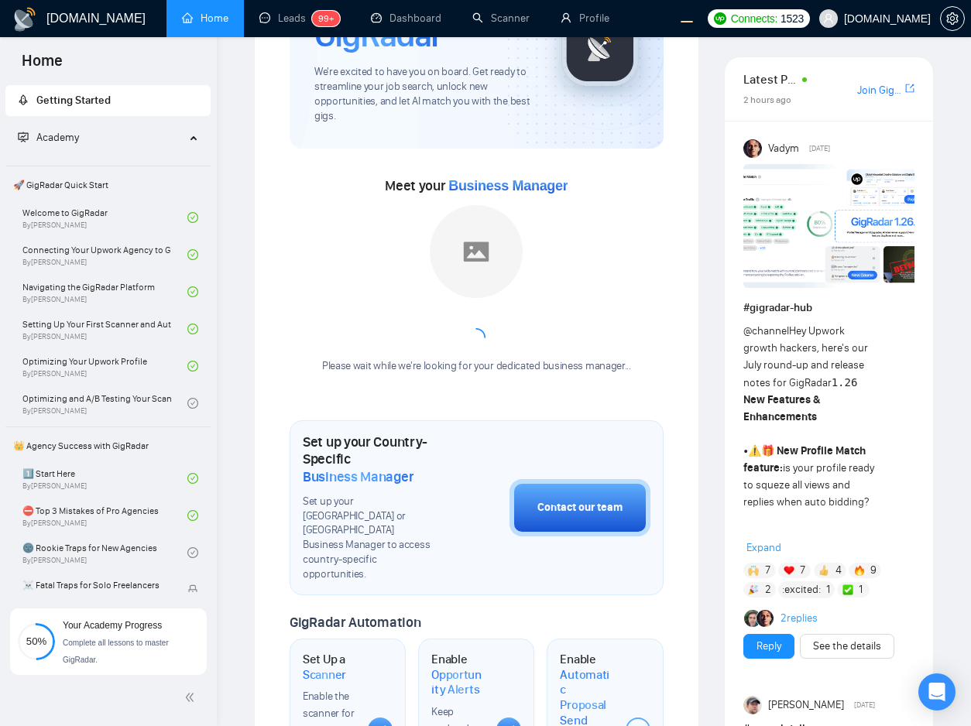
click at [756, 547] on span "Expand" at bounding box center [763, 547] width 35 height 13
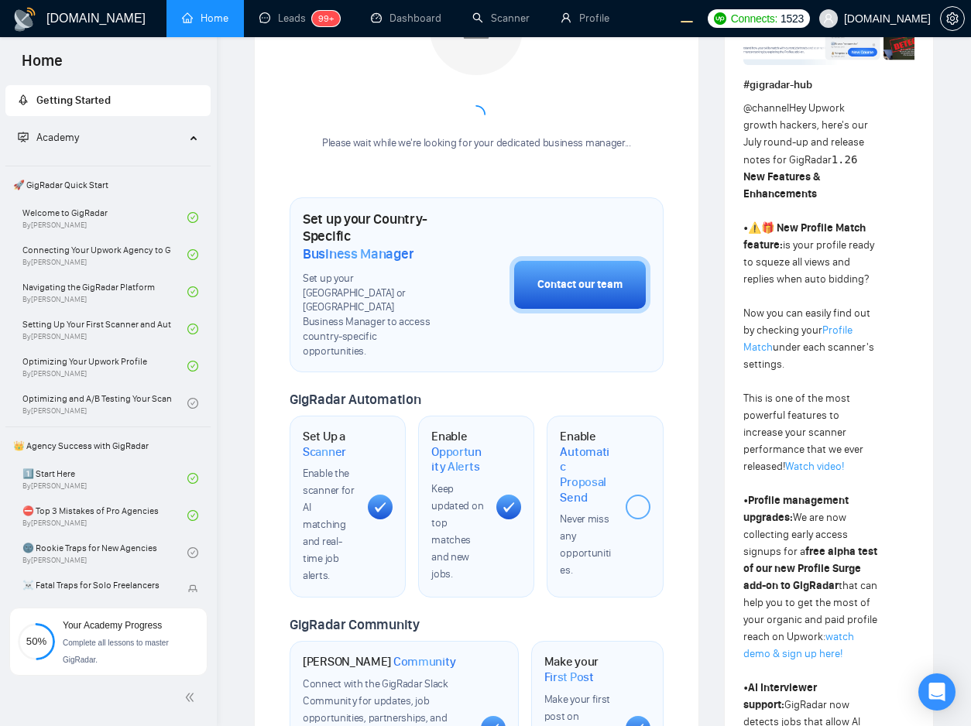
scroll to position [299, 0]
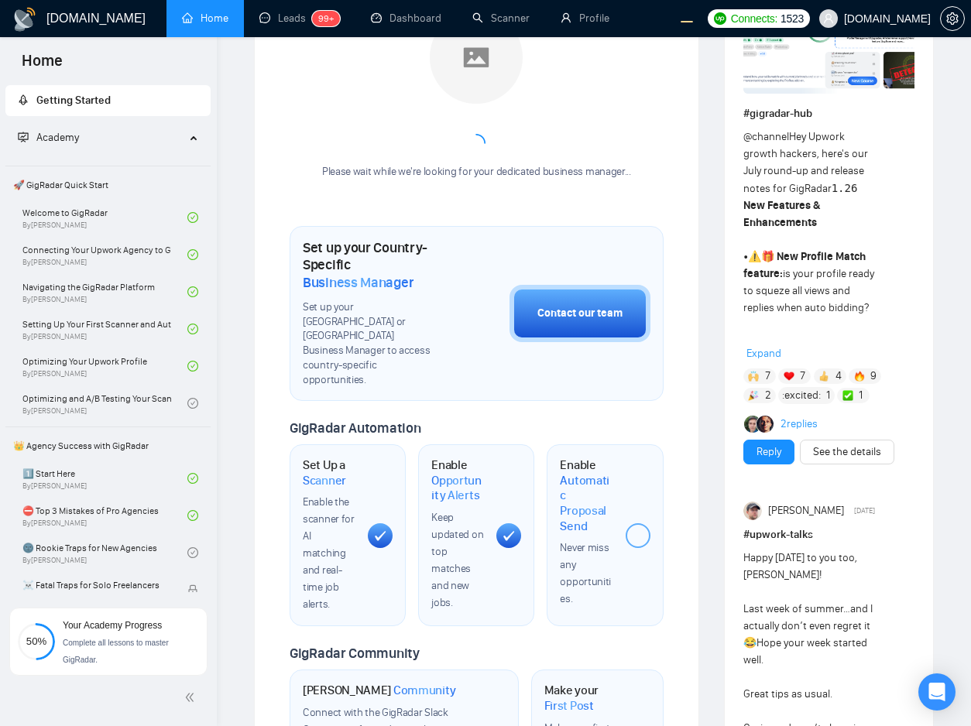
scroll to position [349, 0]
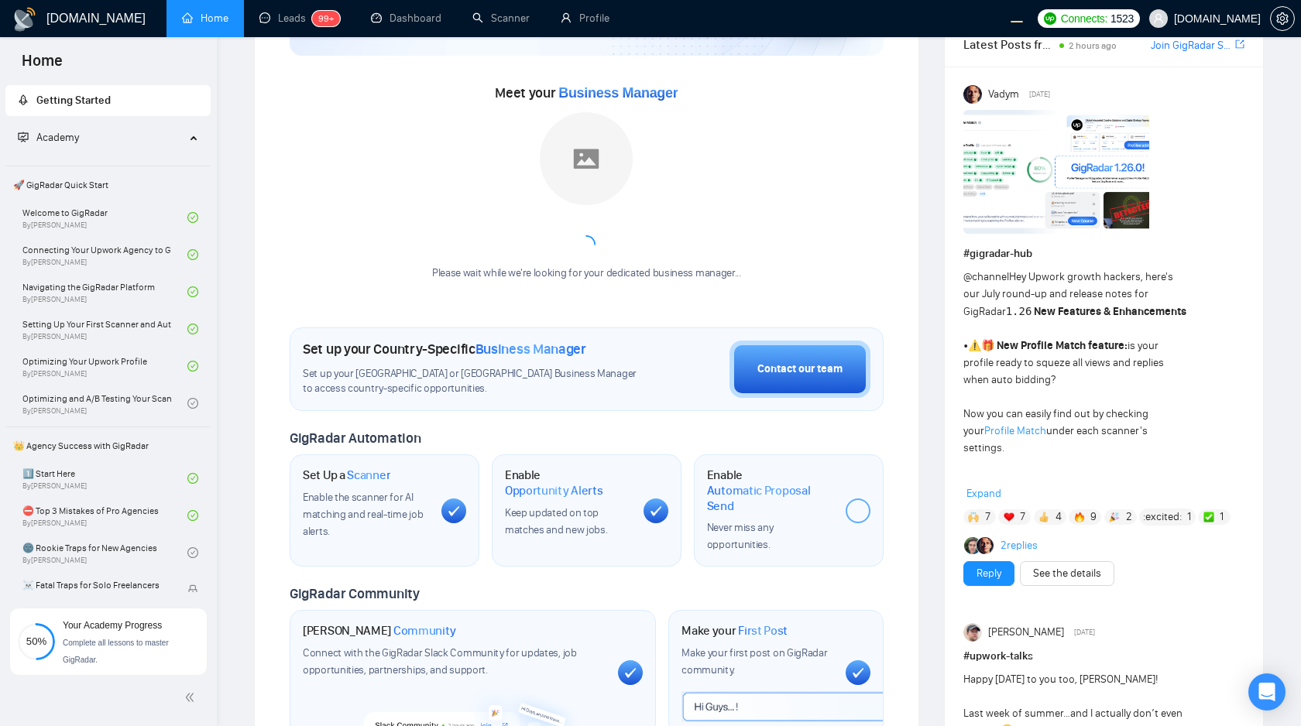
scroll to position [147, 0]
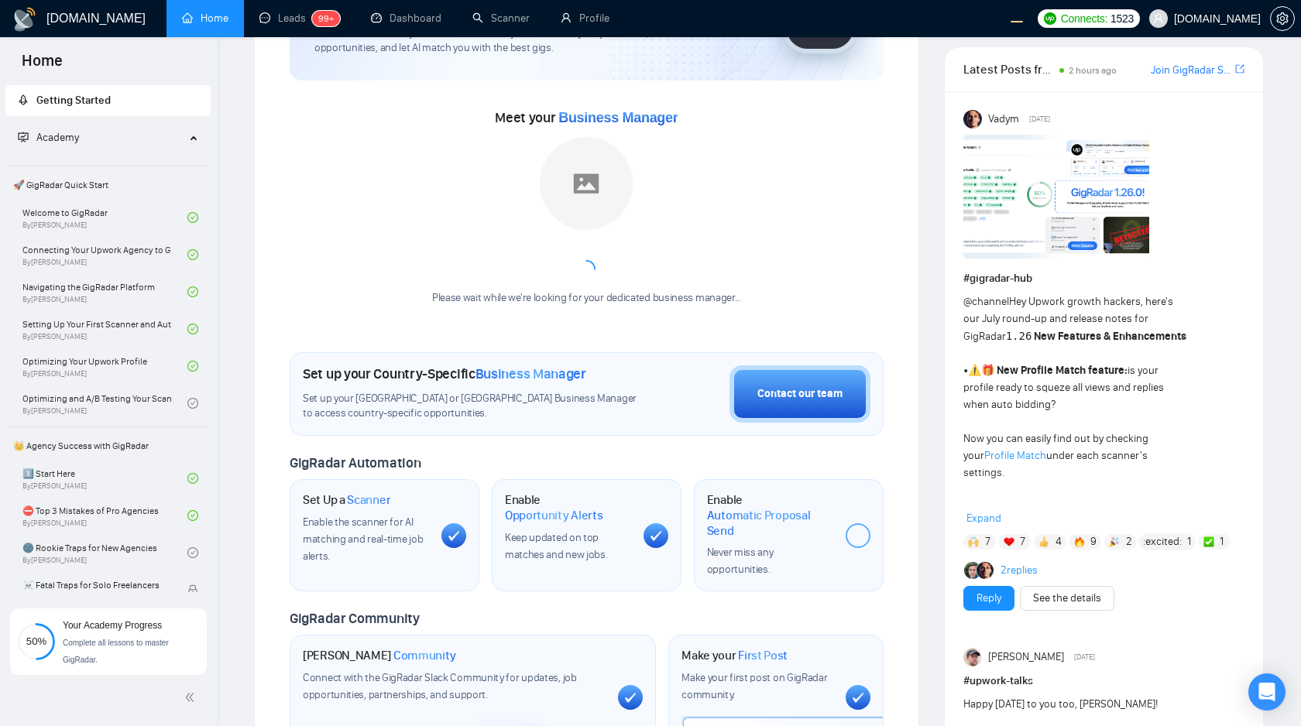
click at [970, 521] on span "Expand" at bounding box center [983, 518] width 35 height 13
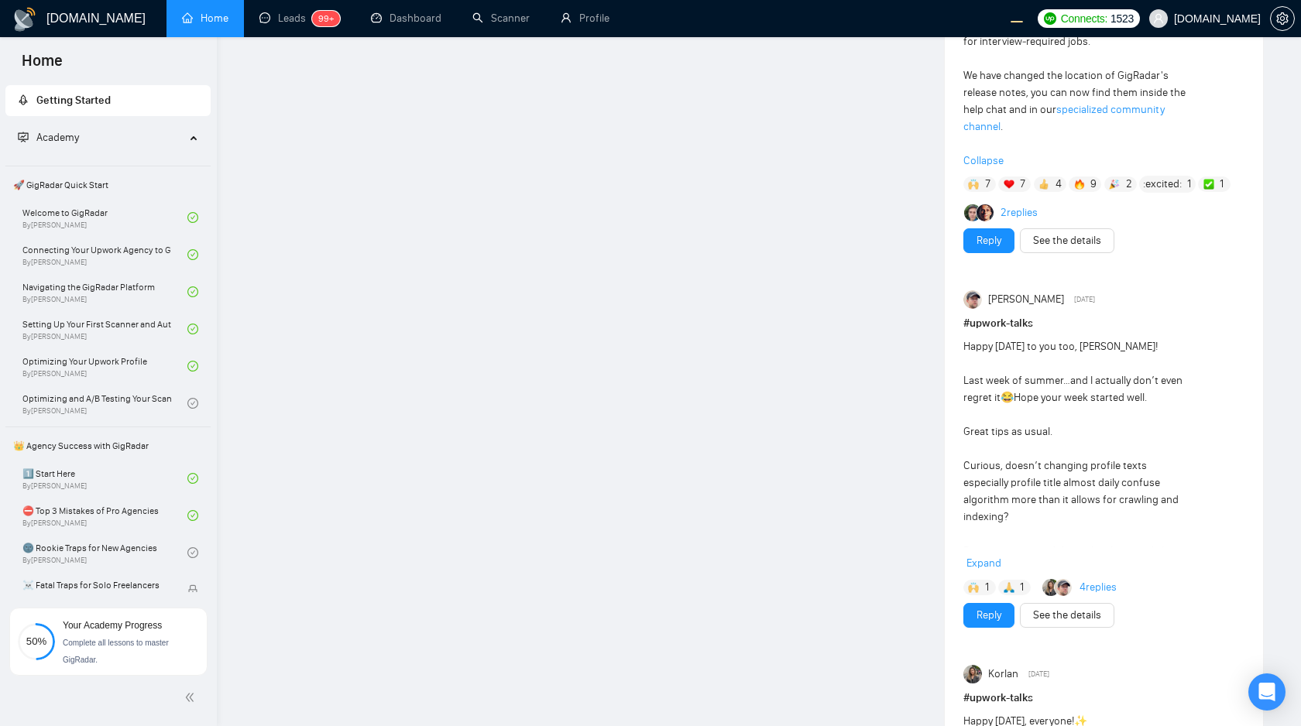
scroll to position [1614, 0]
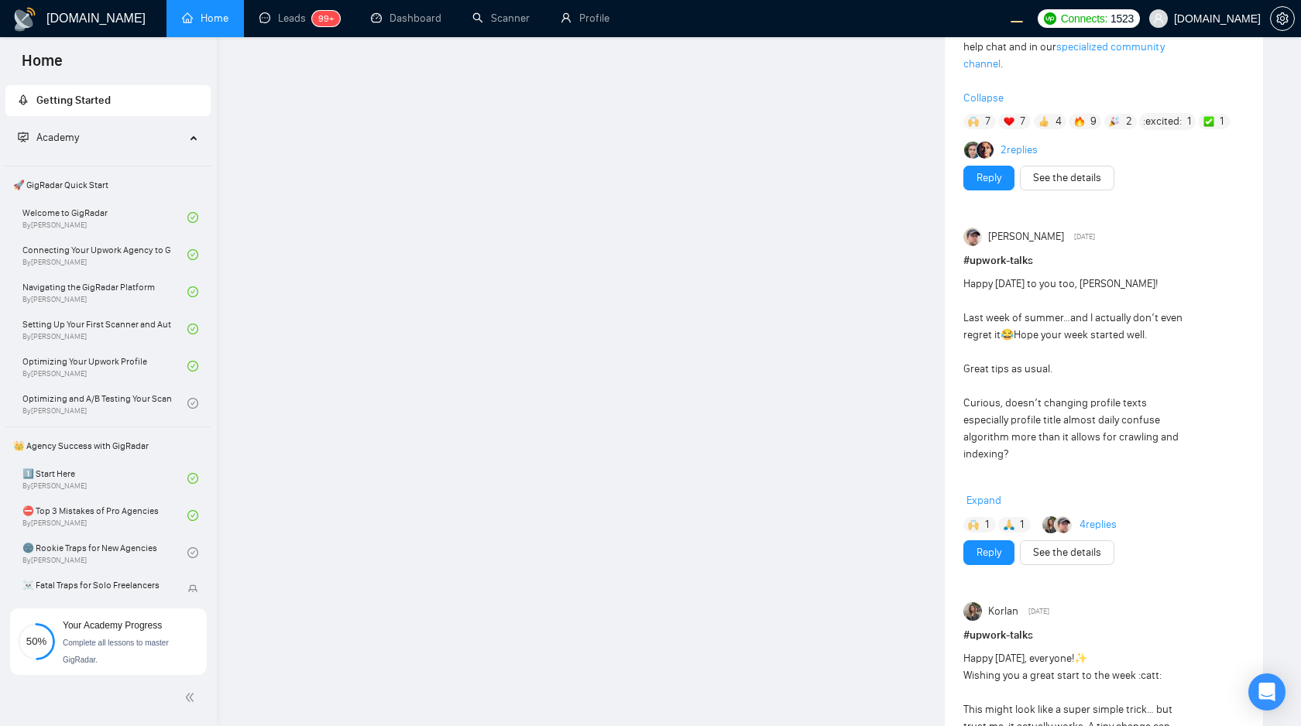
click at [970, 507] on span "Expand" at bounding box center [983, 500] width 35 height 13
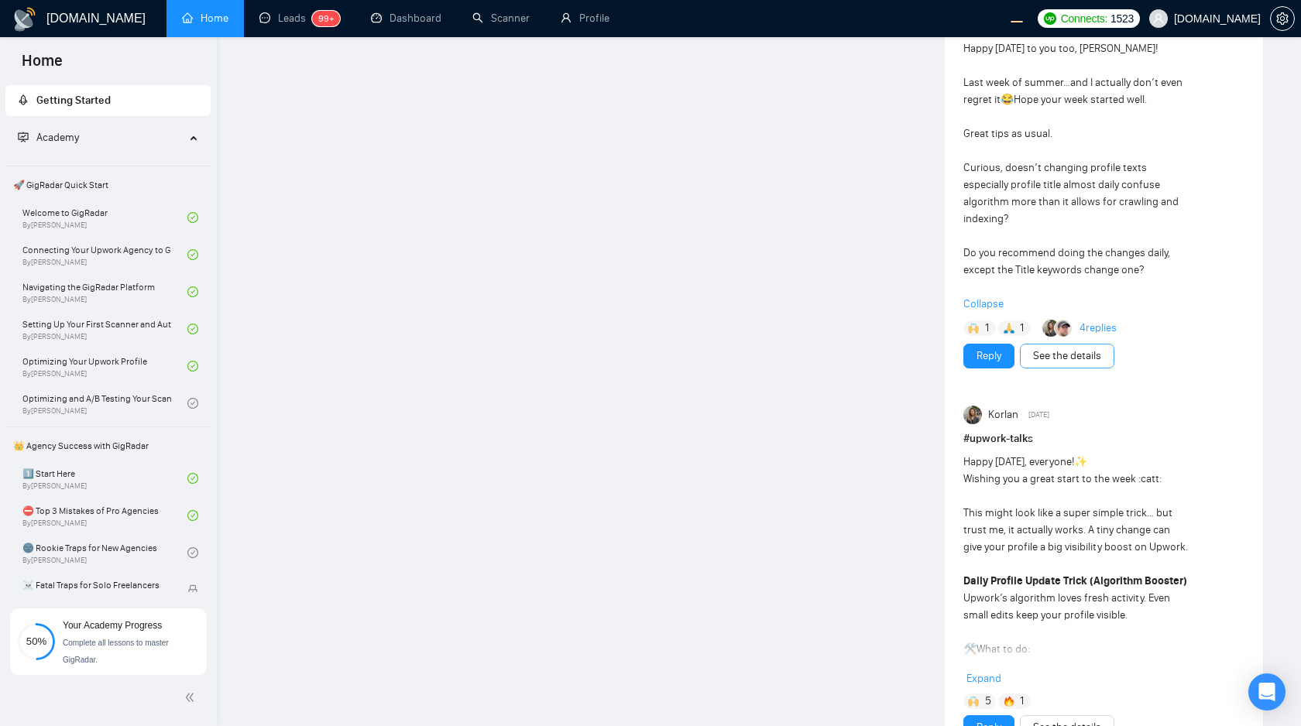
scroll to position [1933, 0]
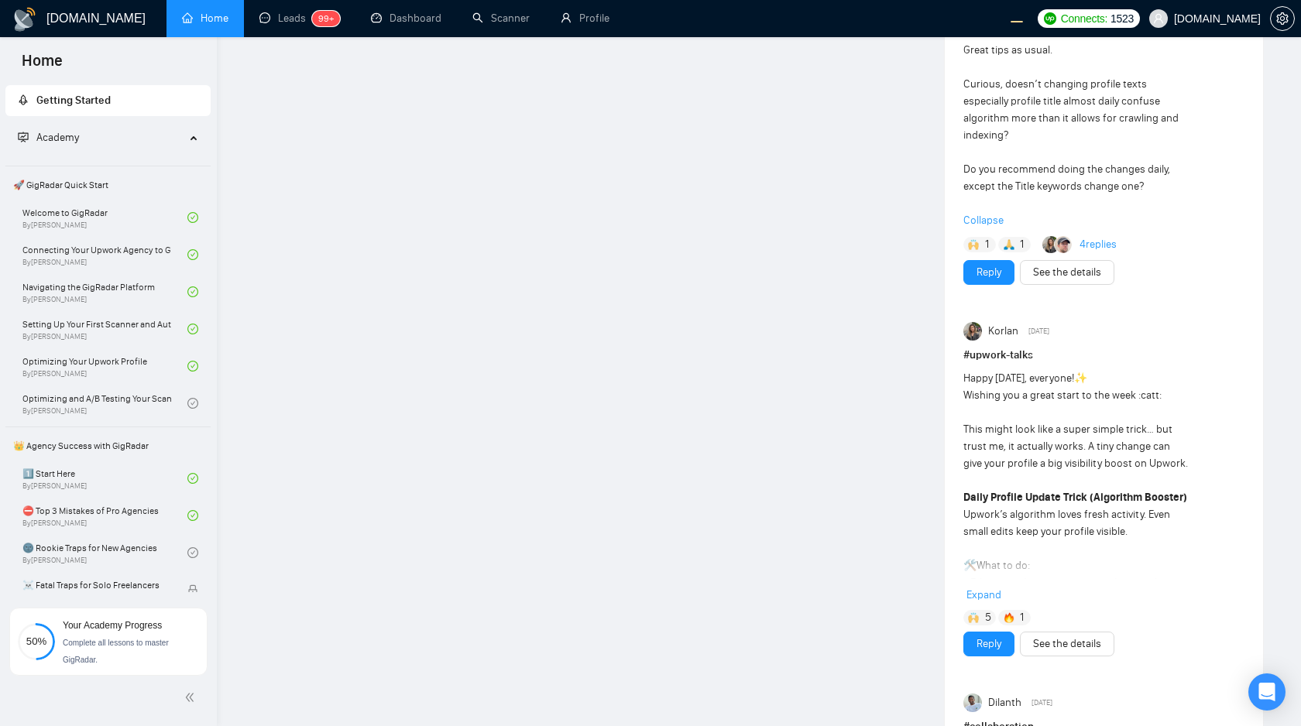
click at [970, 588] on span "Expand" at bounding box center [983, 594] width 35 height 13
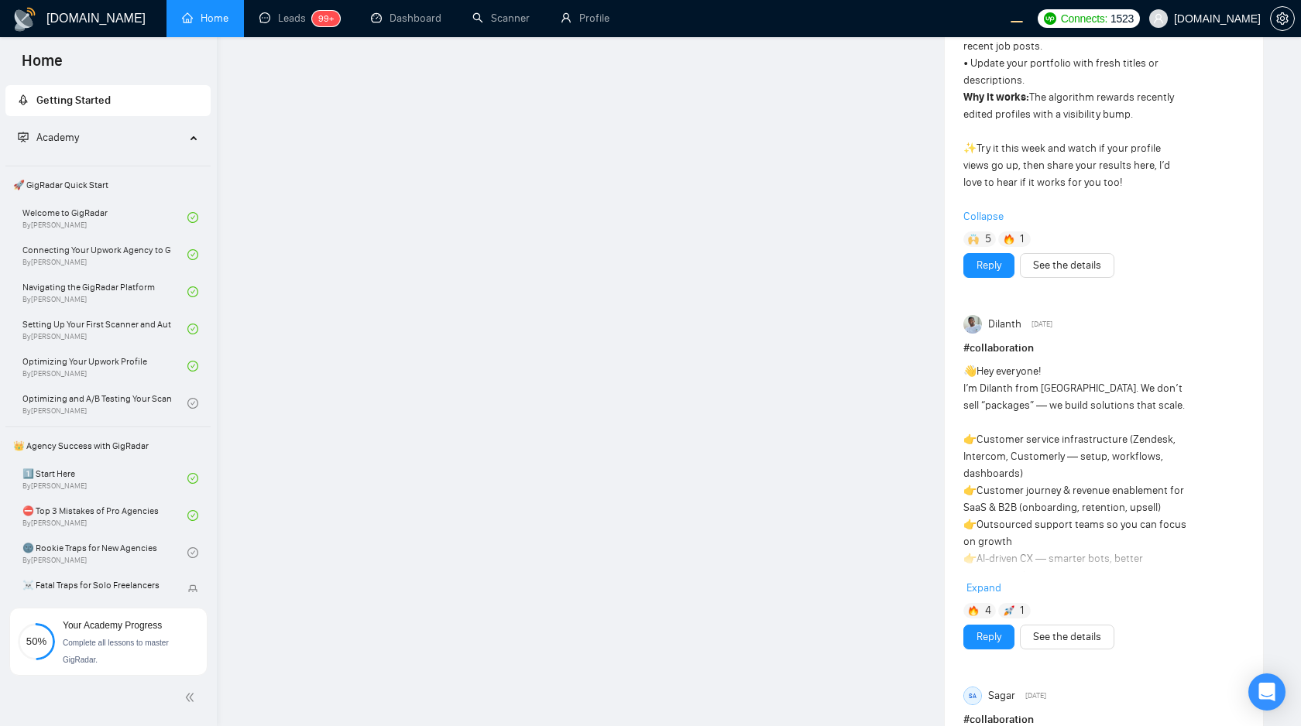
scroll to position [2544, 0]
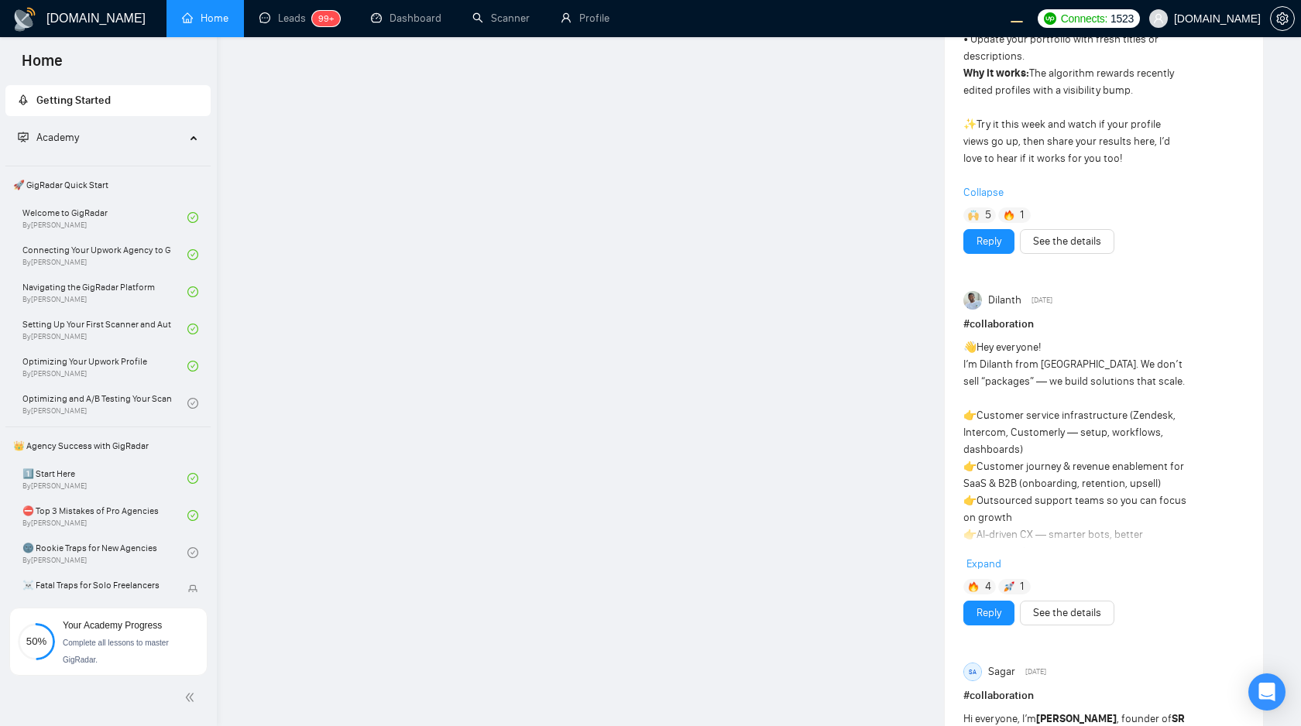
click at [970, 557] on span "Expand" at bounding box center [983, 563] width 35 height 13
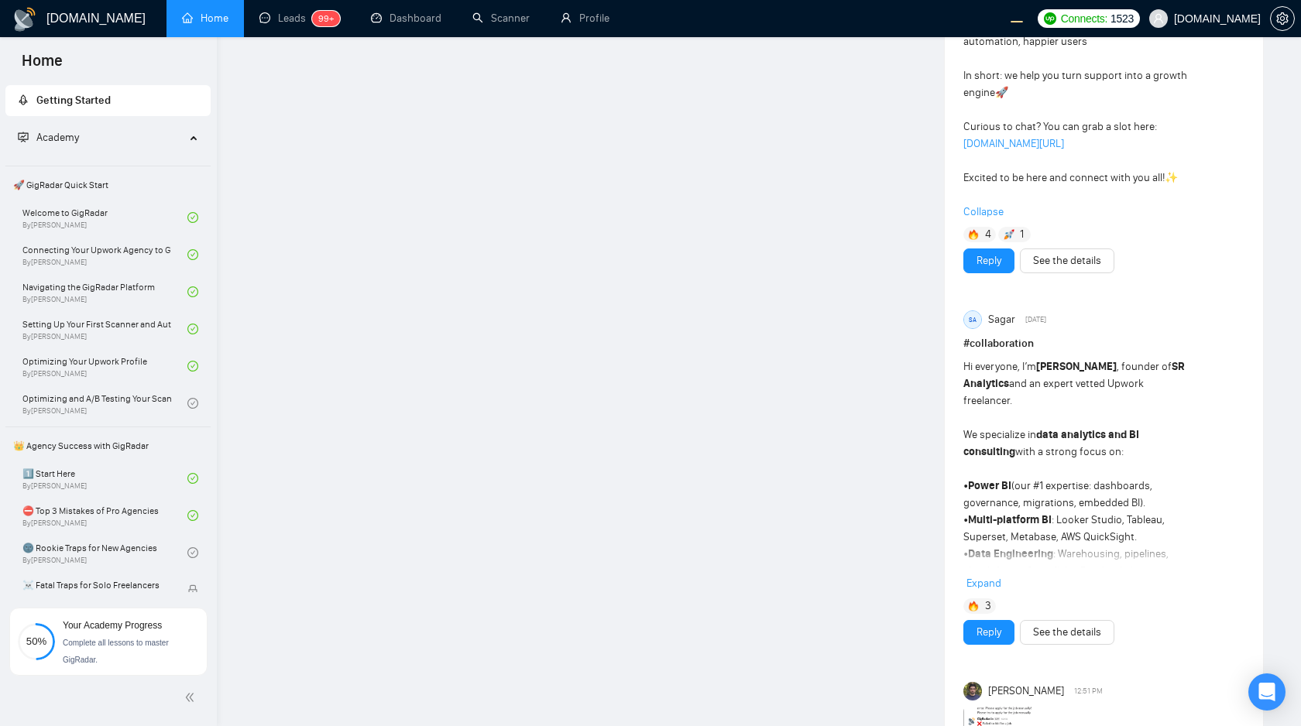
scroll to position [3058, 0]
click at [970, 574] on span "Expand" at bounding box center [983, 580] width 35 height 13
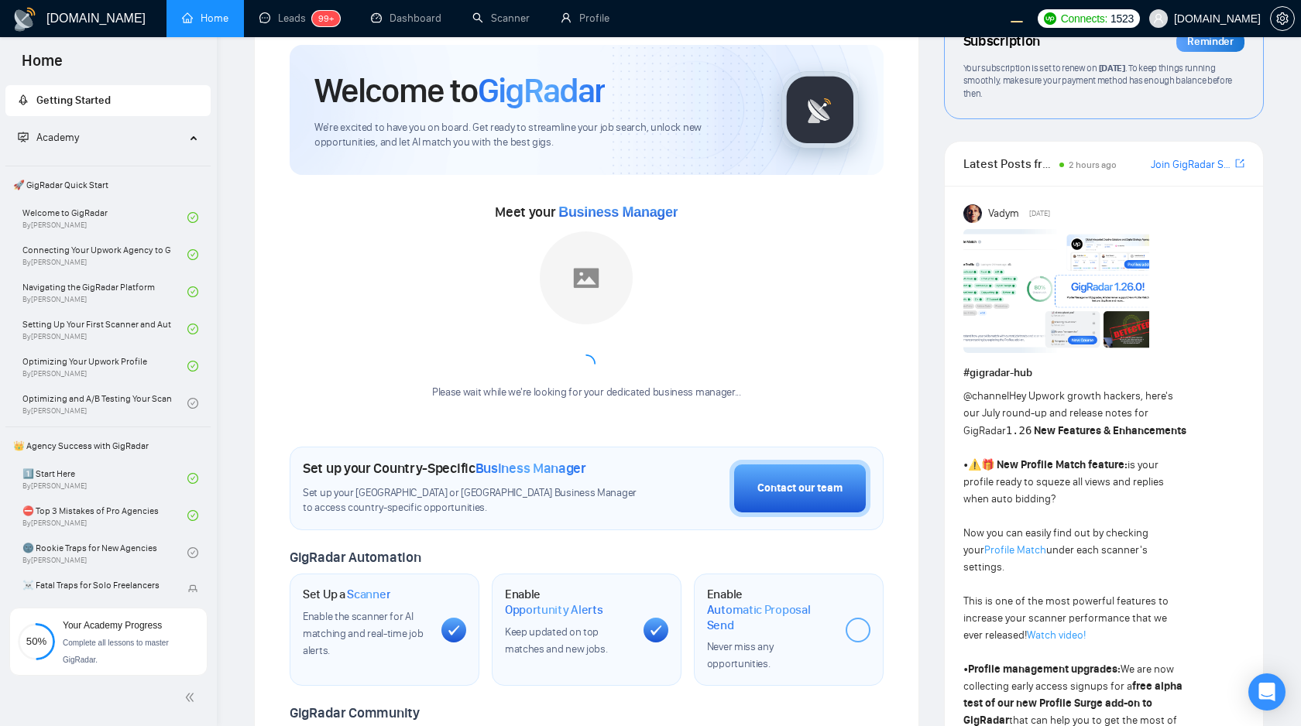
scroll to position [0, 0]
